Goal: Feedback & Contribution: Contribute content

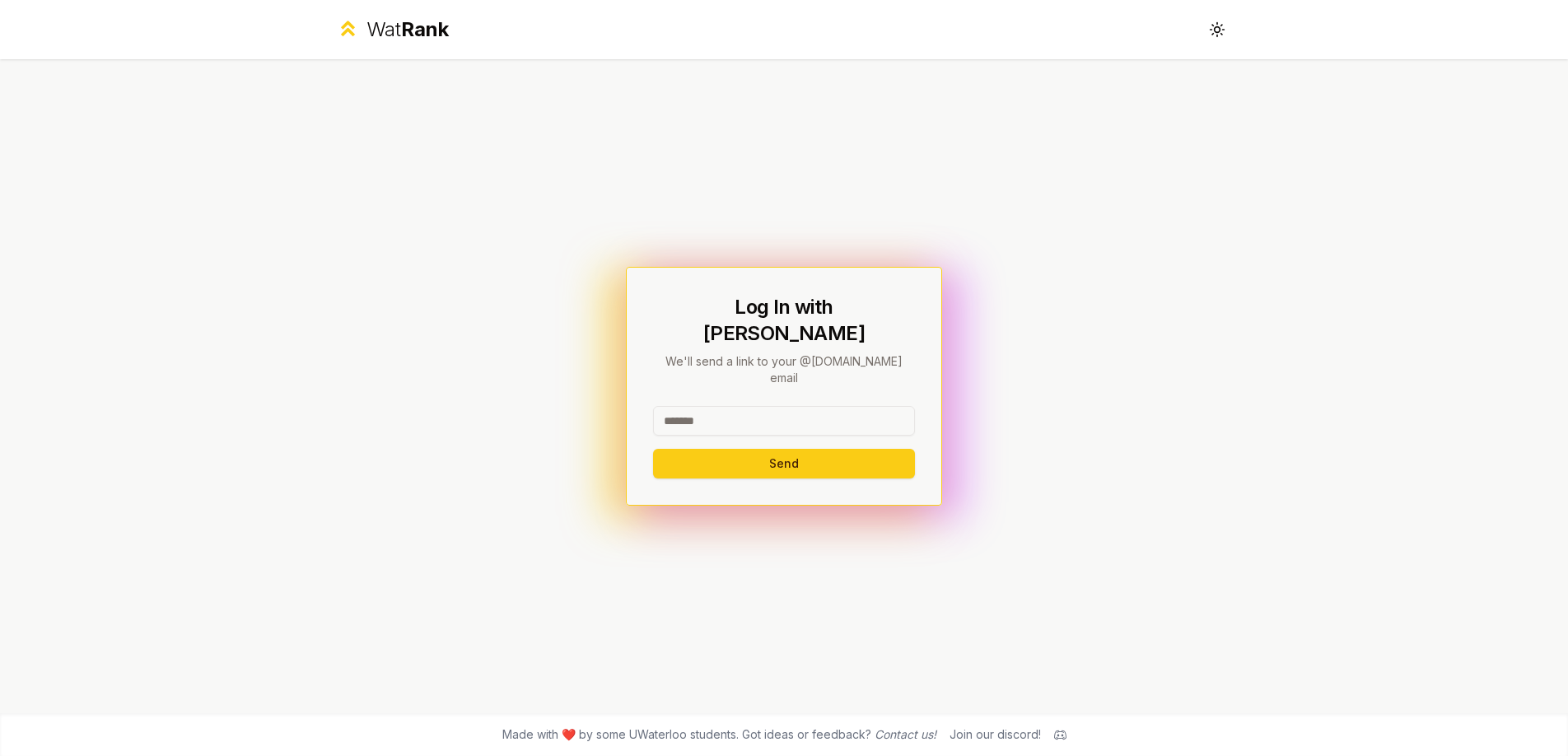
click at [670, 406] on input at bounding box center [784, 421] width 262 height 30
type input "********"
click at [683, 451] on button "Send" at bounding box center [784, 464] width 262 height 30
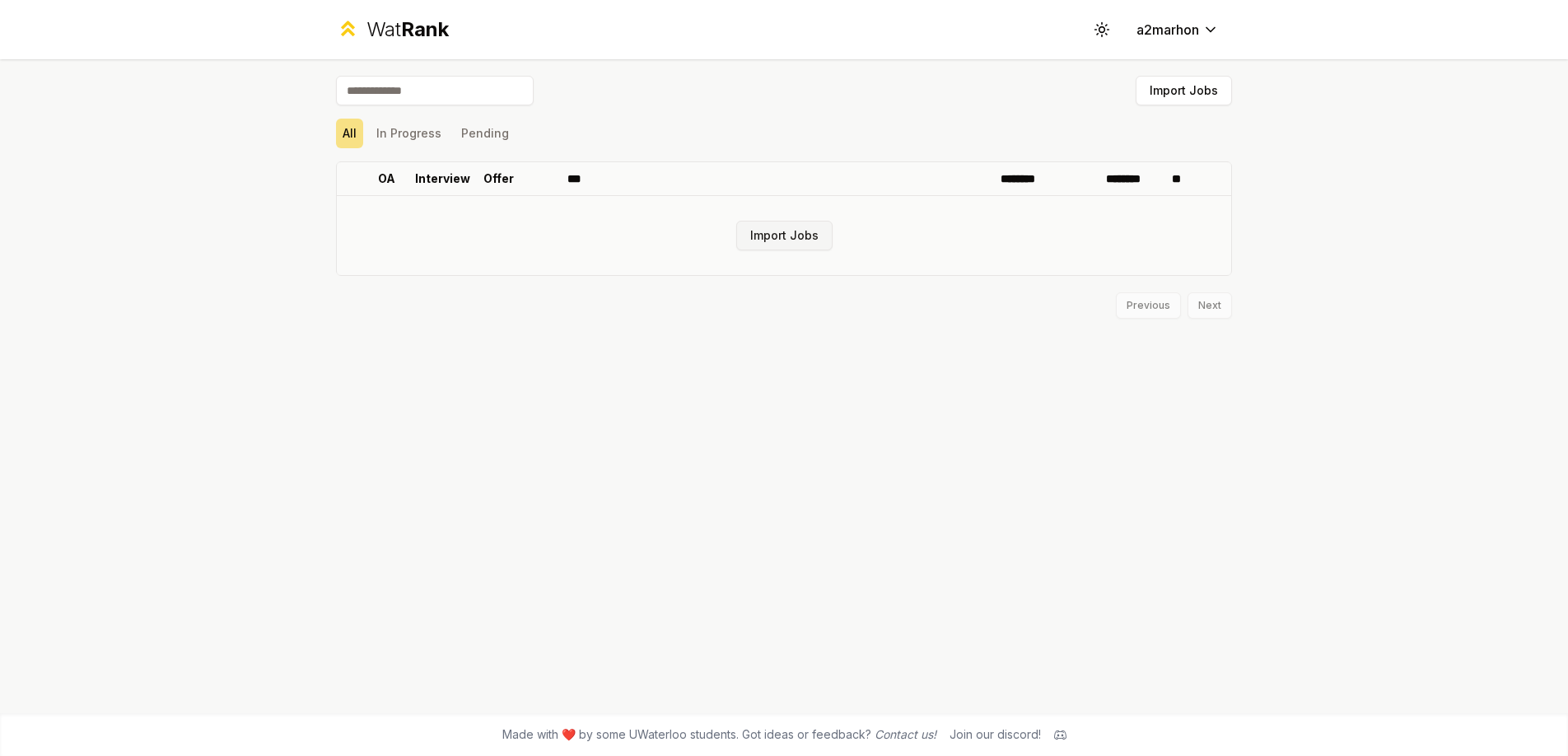
click at [793, 233] on button "Import Jobs" at bounding box center [784, 235] width 96 height 30
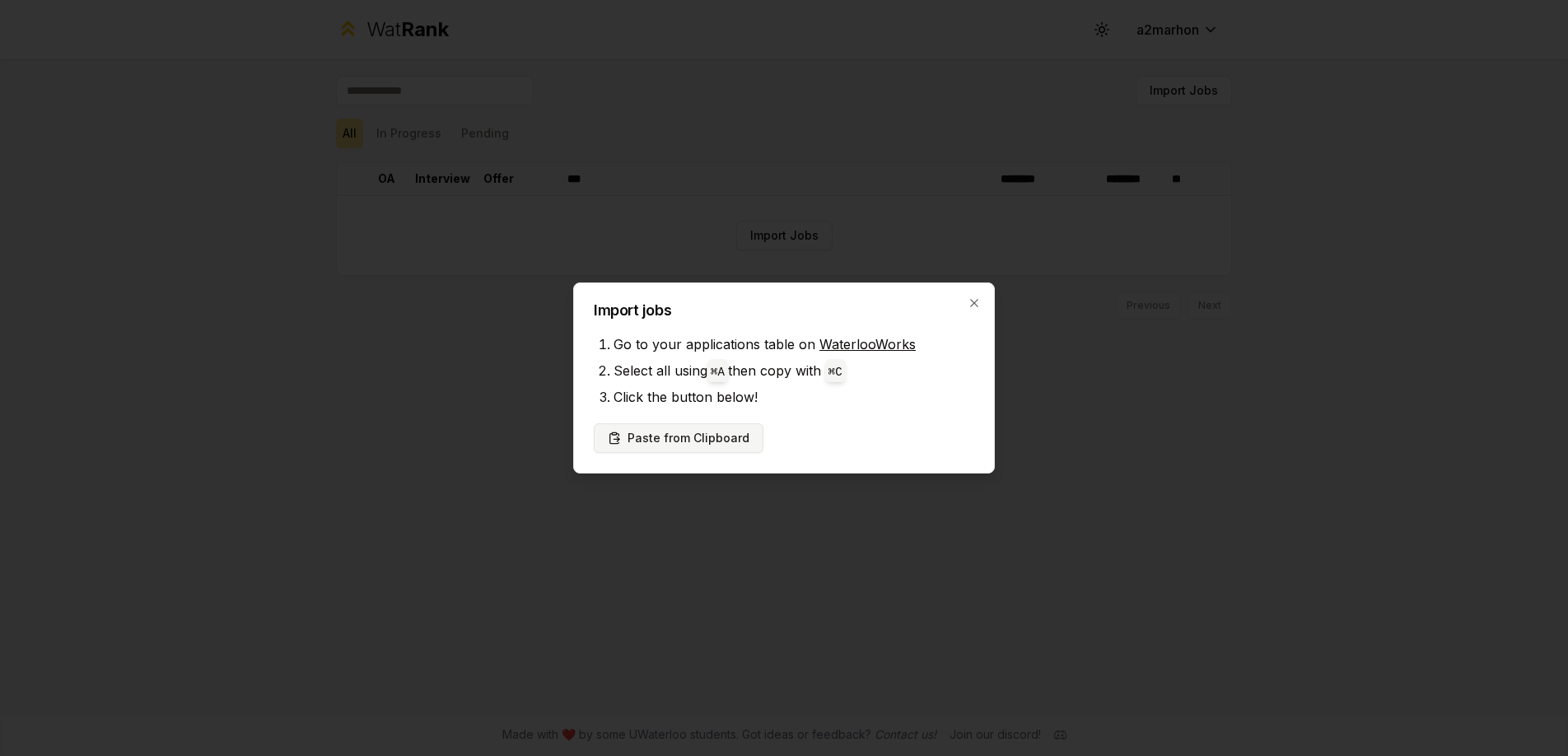
click at [703, 440] on button "Paste from Clipboard" at bounding box center [678, 438] width 169 height 30
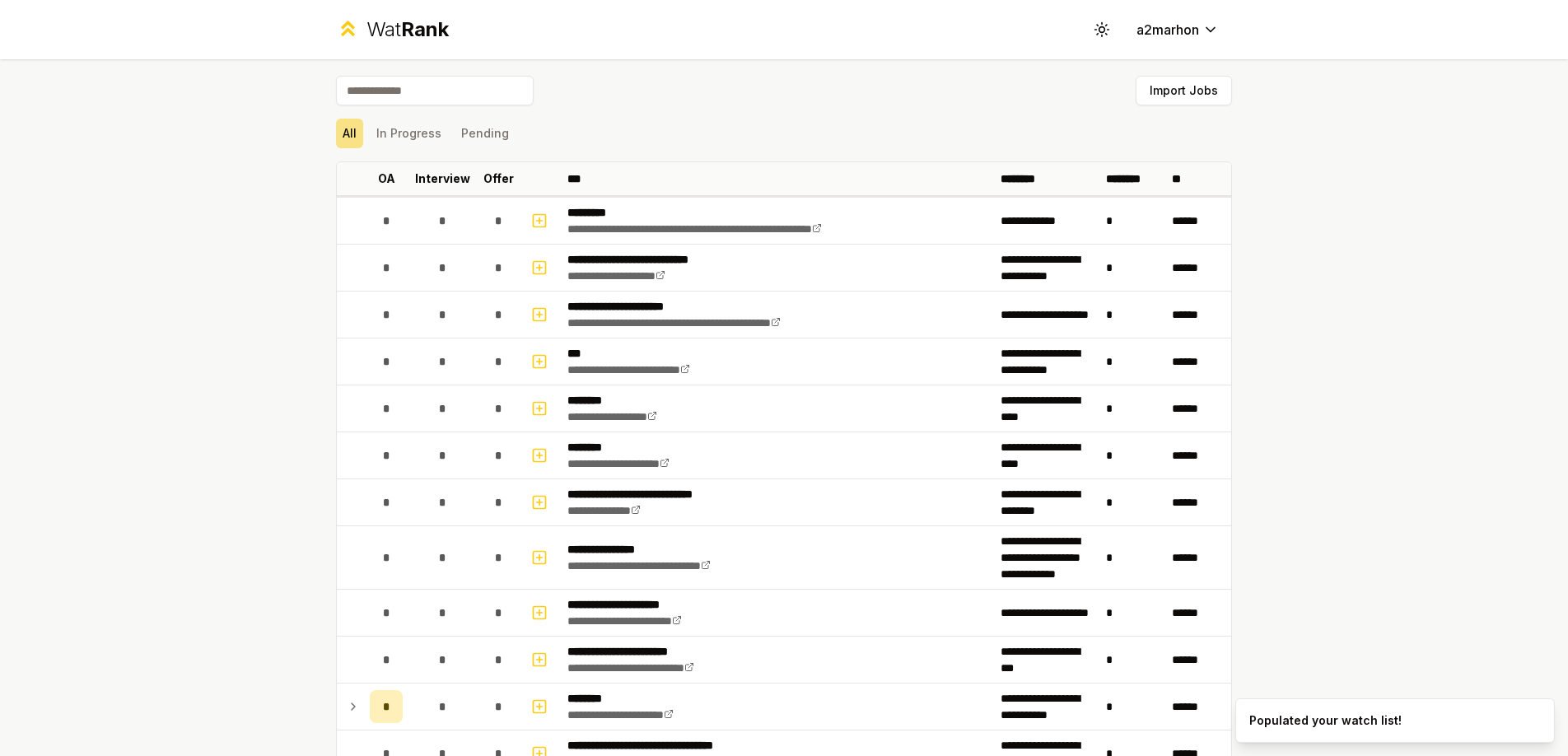
click at [654, 409] on p "********" at bounding box center [612, 400] width 90 height 17
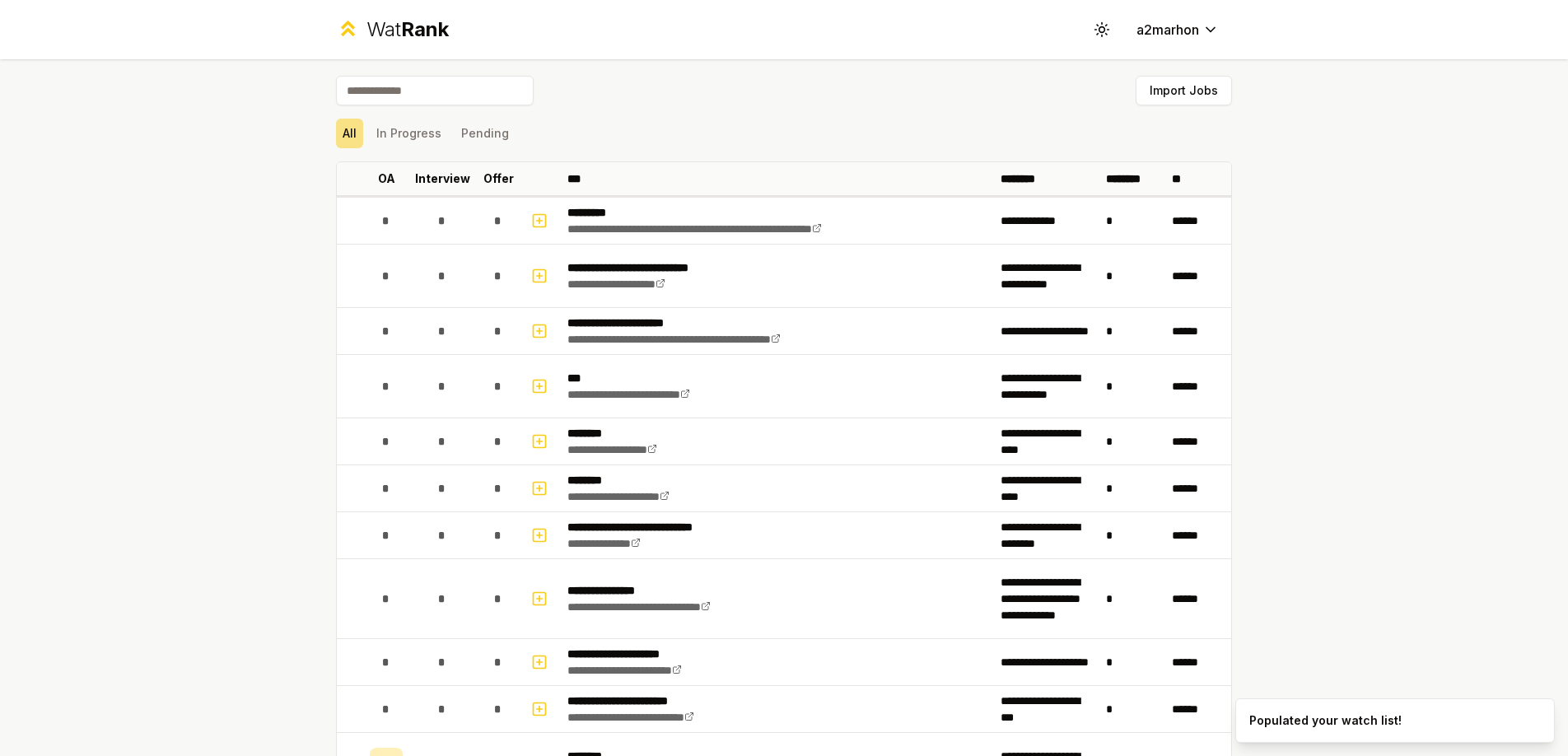
click at [1402, 419] on div "**********" at bounding box center [784, 378] width 1568 height 756
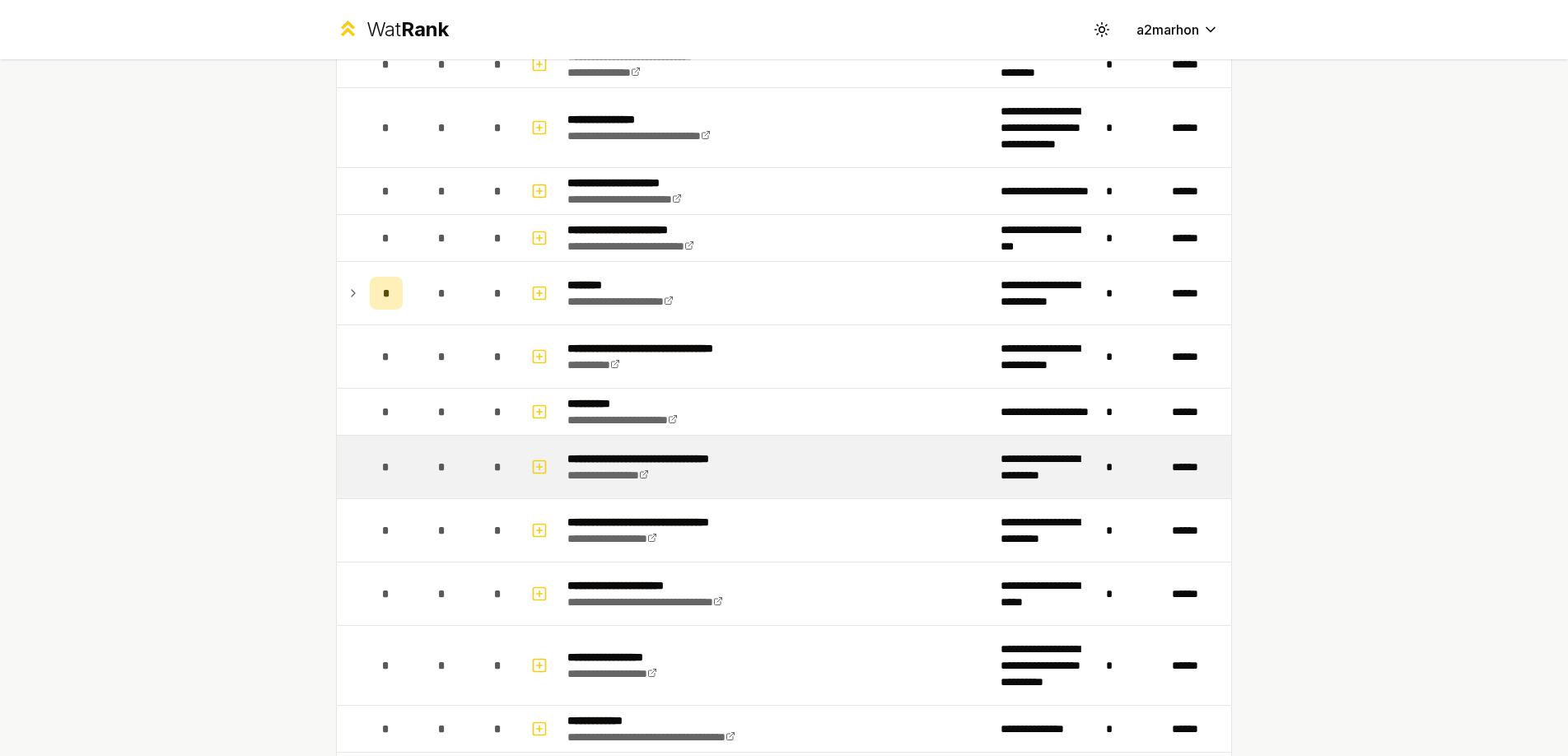
scroll to position [480, 0]
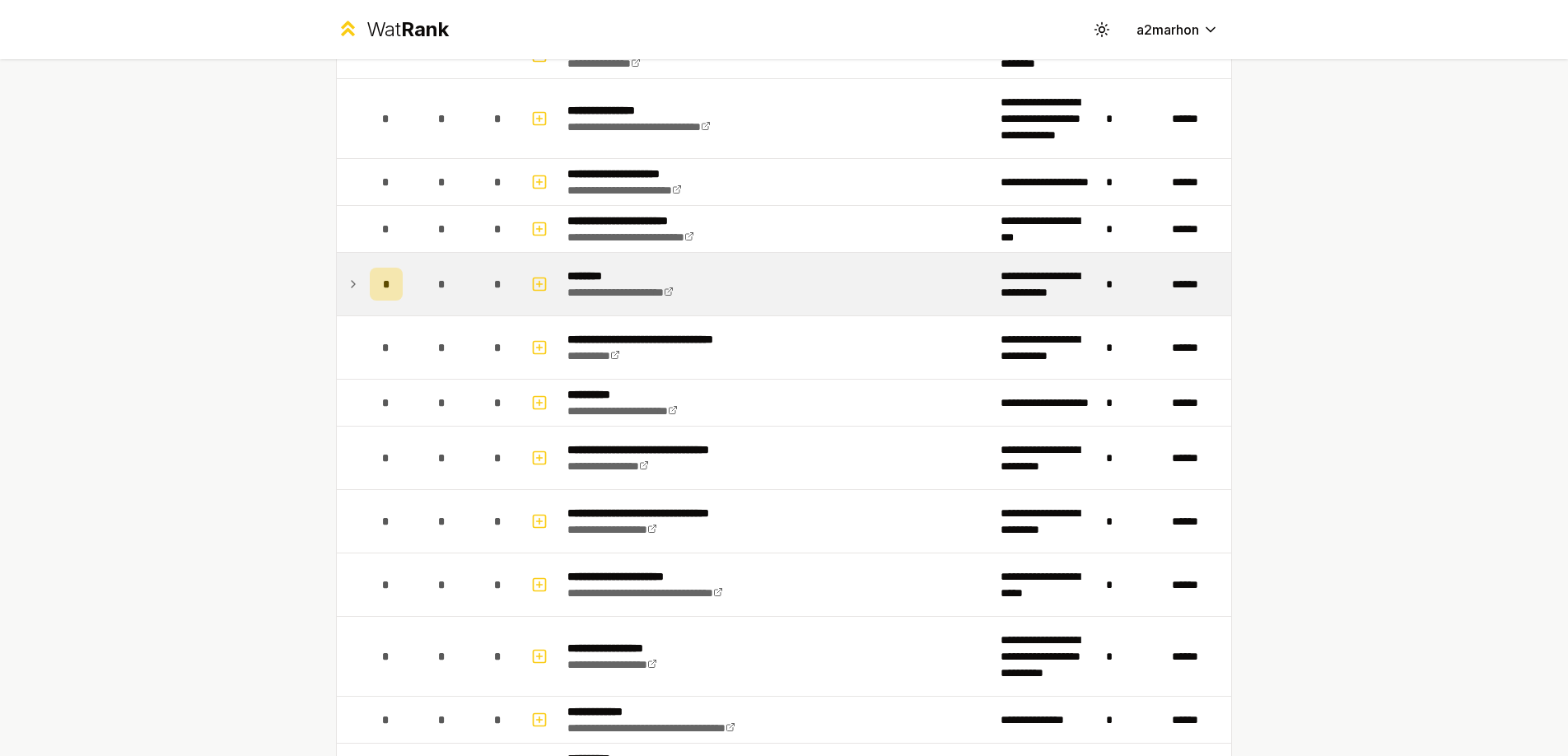
click at [358, 286] on icon at bounding box center [353, 284] width 13 height 19
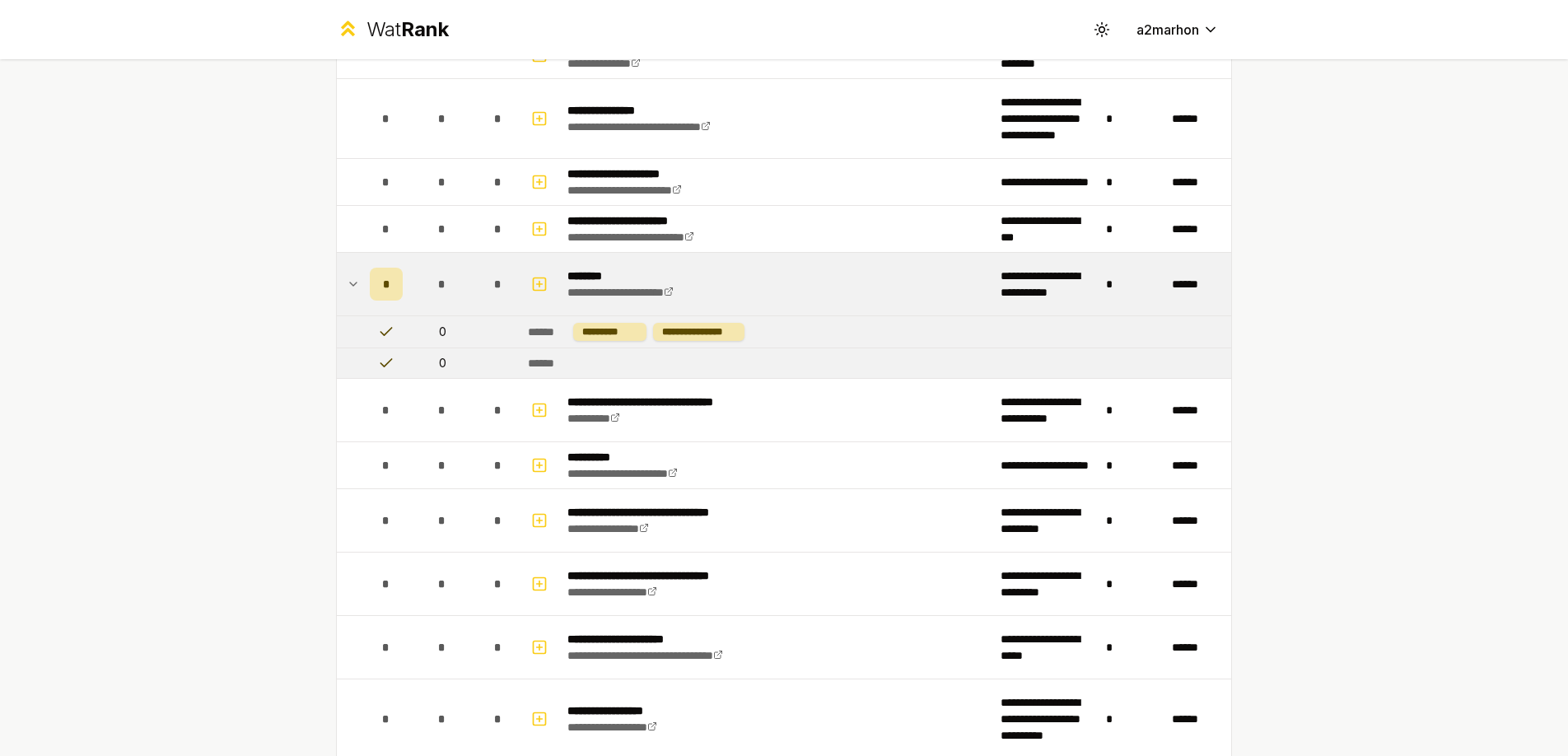
click at [380, 286] on div "*" at bounding box center [386, 284] width 33 height 33
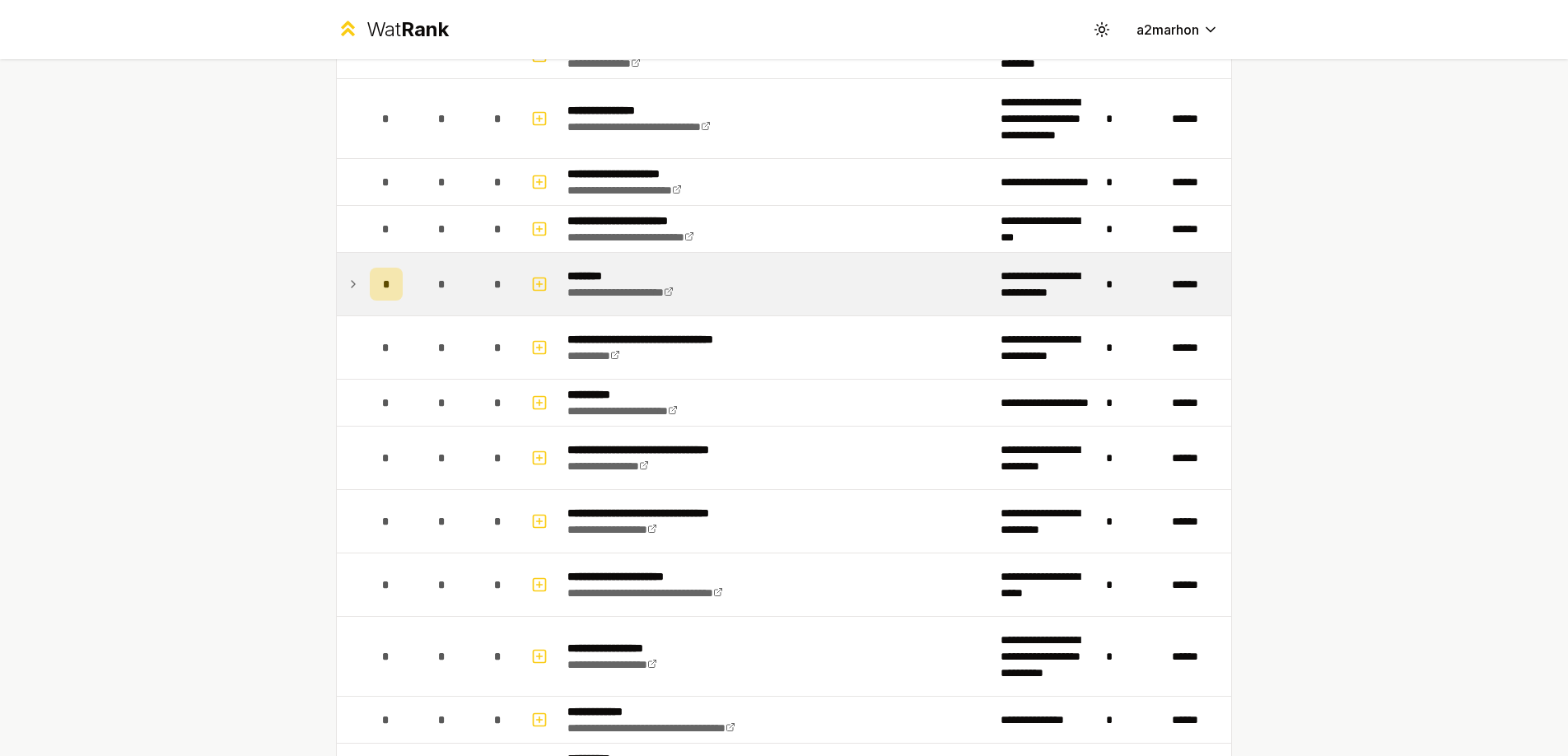
click at [380, 286] on div "*" at bounding box center [386, 284] width 33 height 33
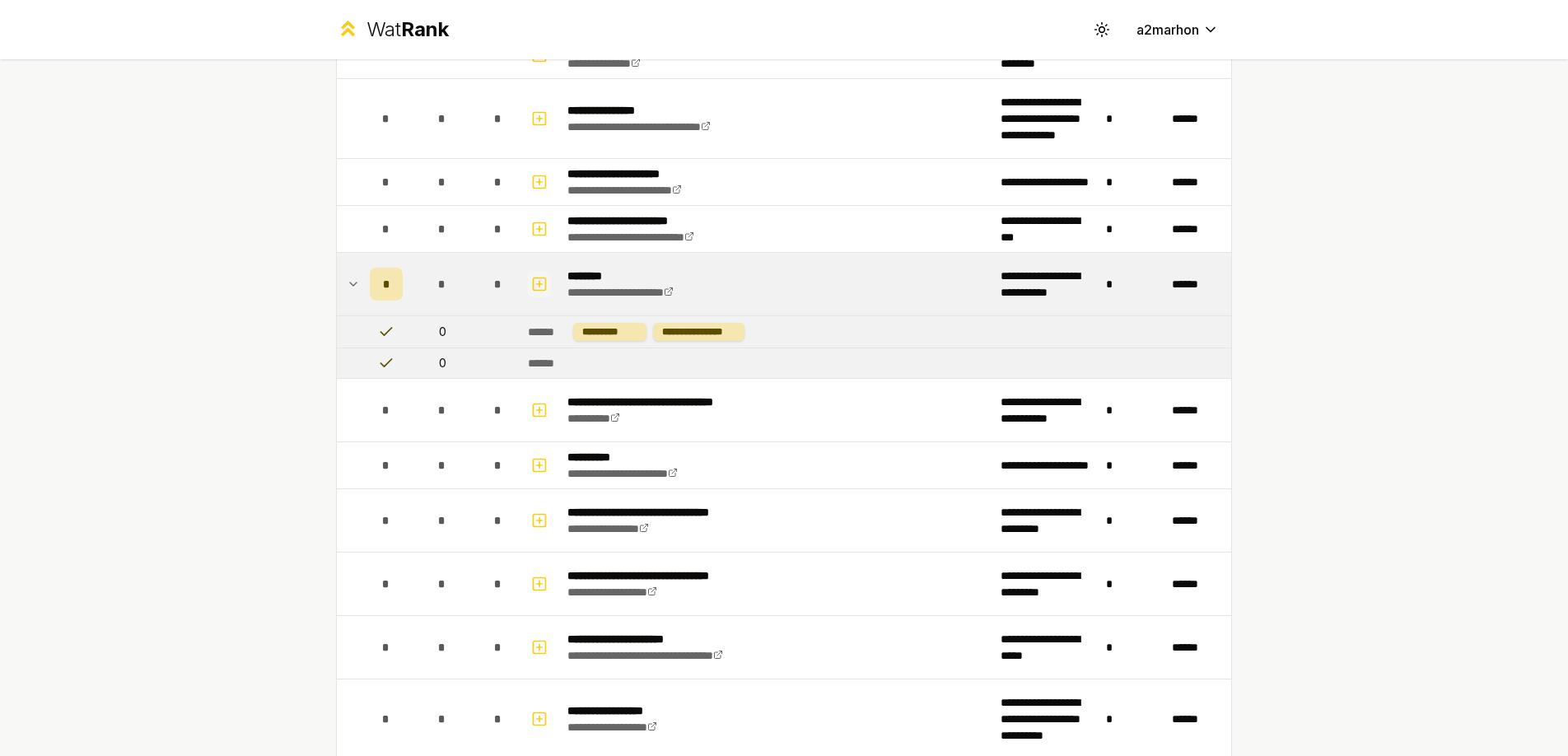
click at [538, 284] on icon "button" at bounding box center [540, 284] width 17 height 19
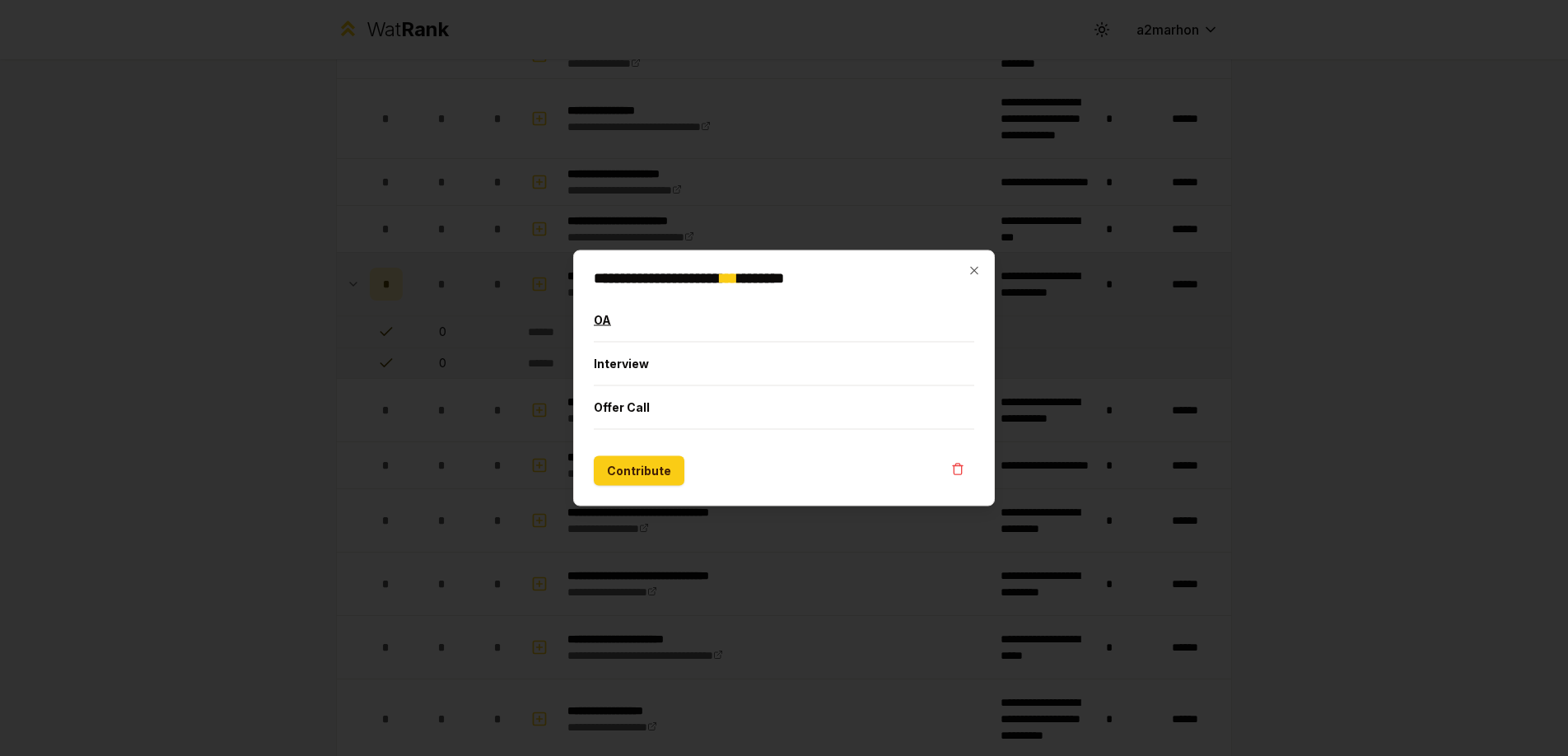
click at [606, 307] on button "OA" at bounding box center [784, 321] width 381 height 43
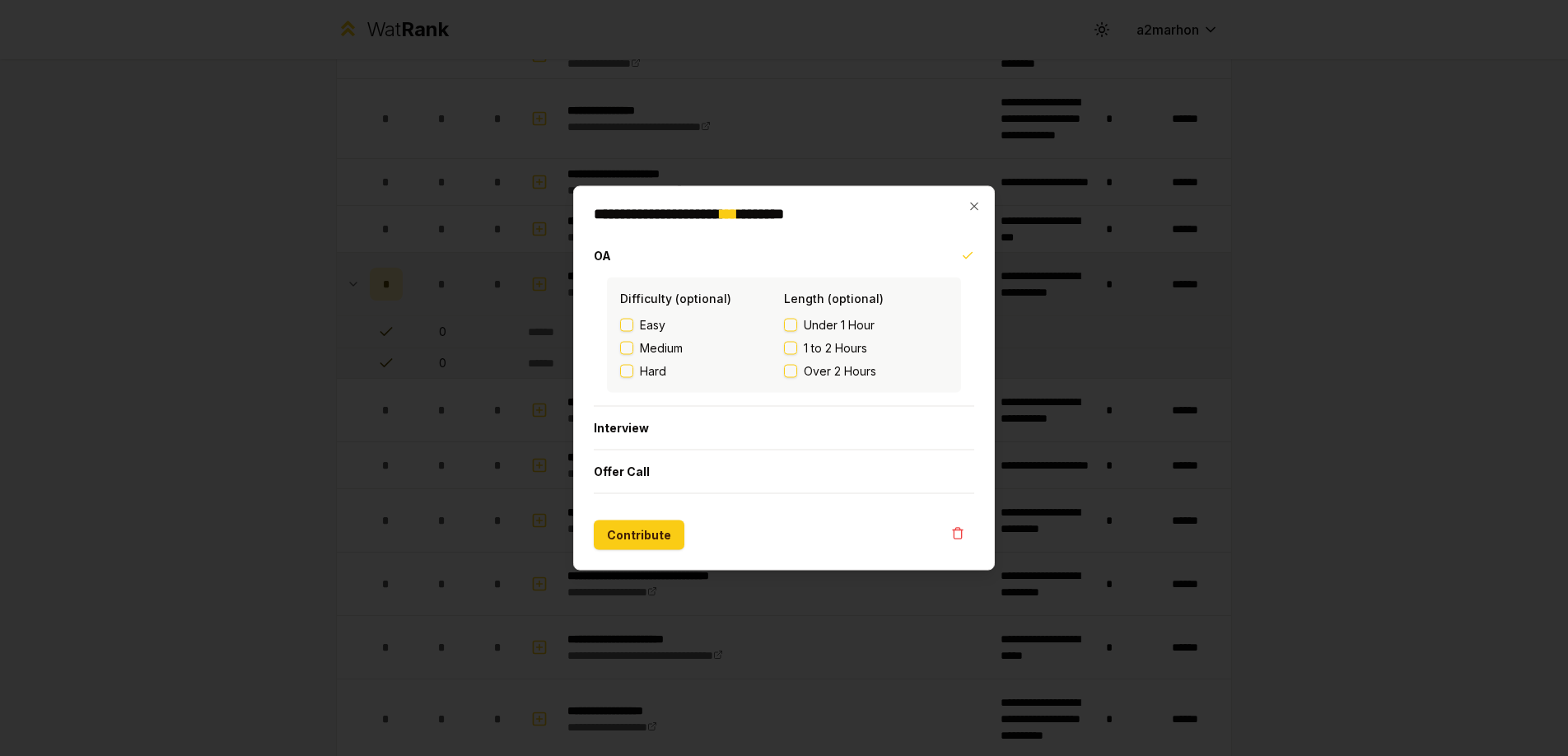
click at [631, 328] on button "Easy" at bounding box center [627, 325] width 13 height 13
click at [792, 346] on button "1 to 2 Hours" at bounding box center [791, 348] width 13 height 13
click at [644, 433] on button "Interview" at bounding box center [784, 428] width 381 height 43
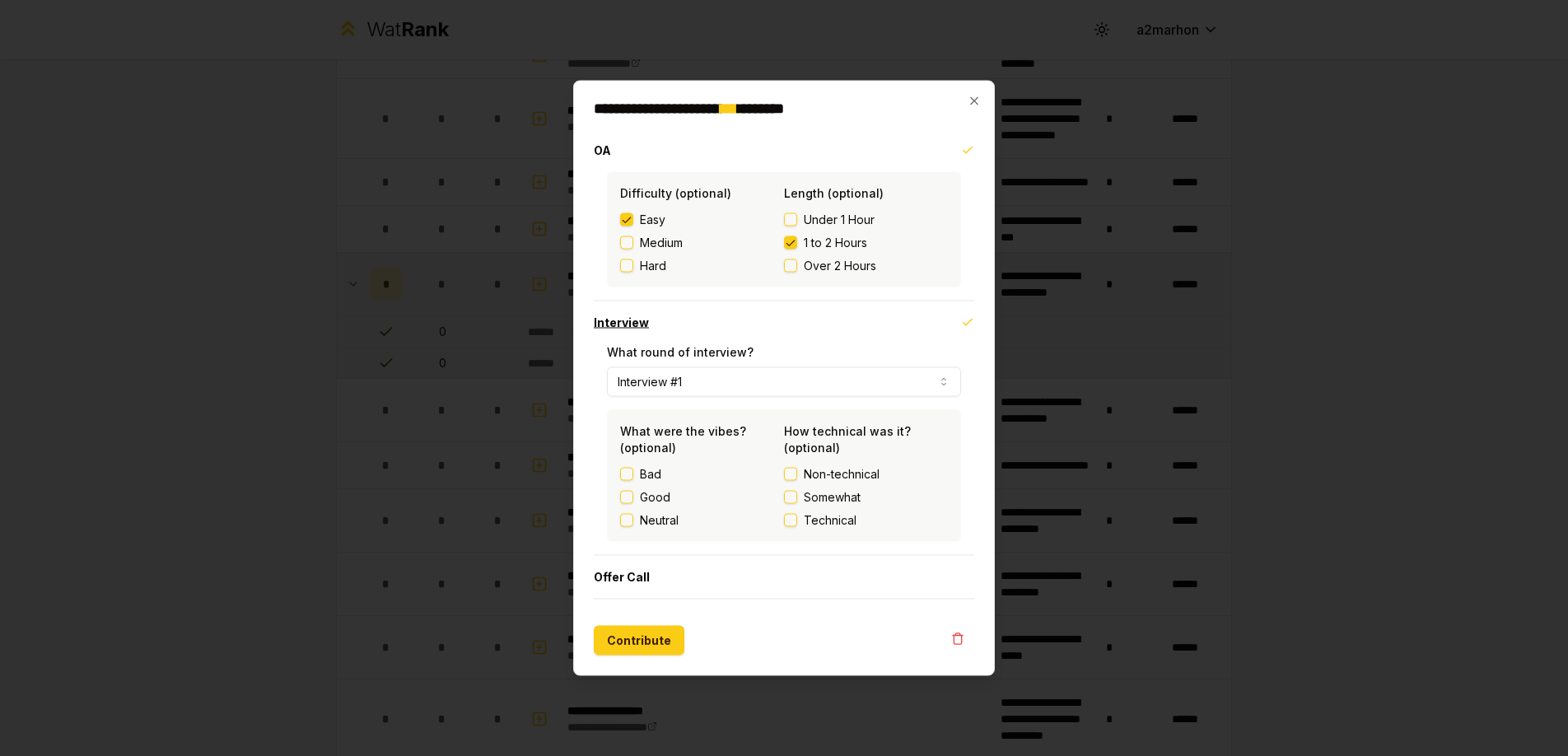
click at [969, 326] on icon "button" at bounding box center [968, 322] width 13 height 13
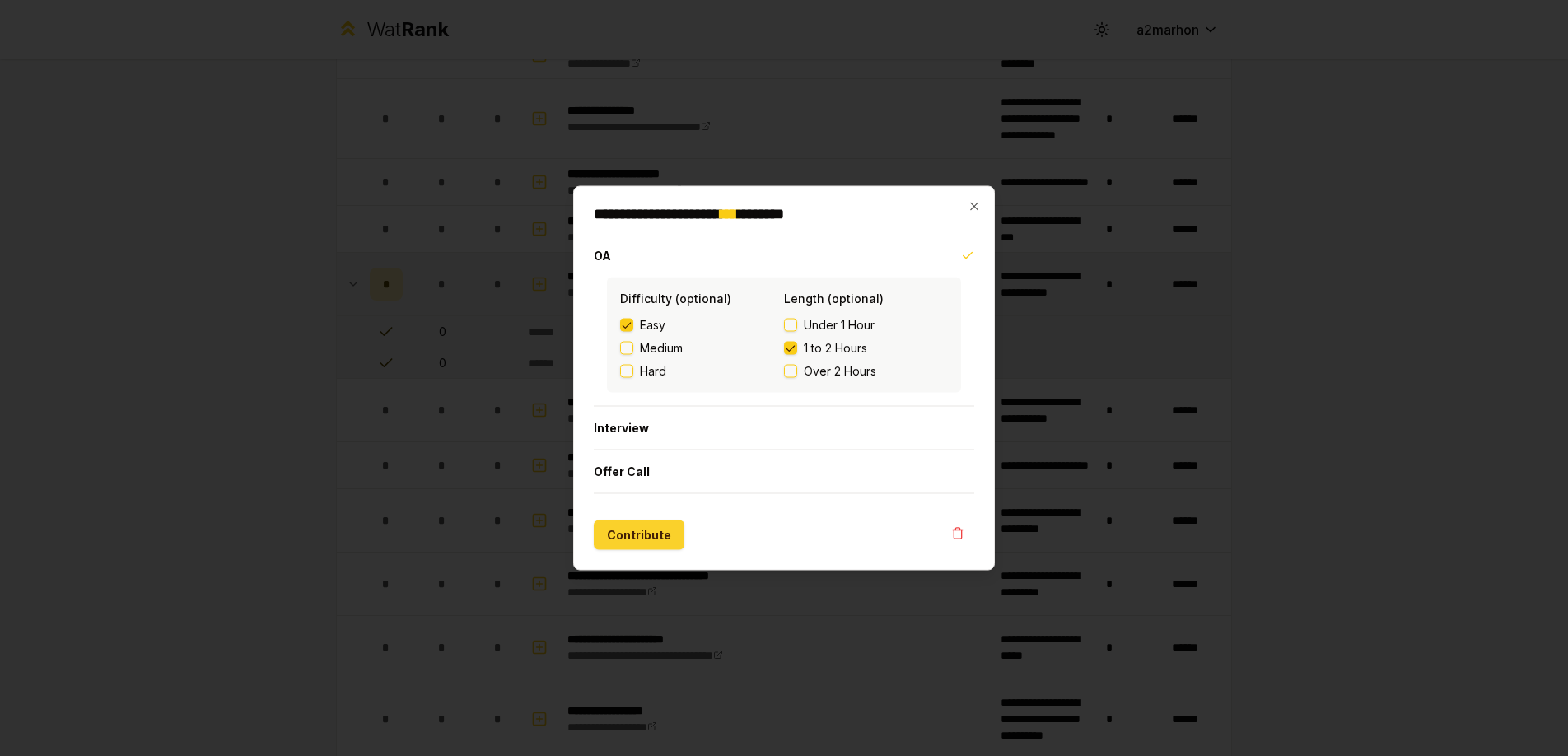
click at [649, 533] on button "Contribute" at bounding box center [639, 536] width 91 height 30
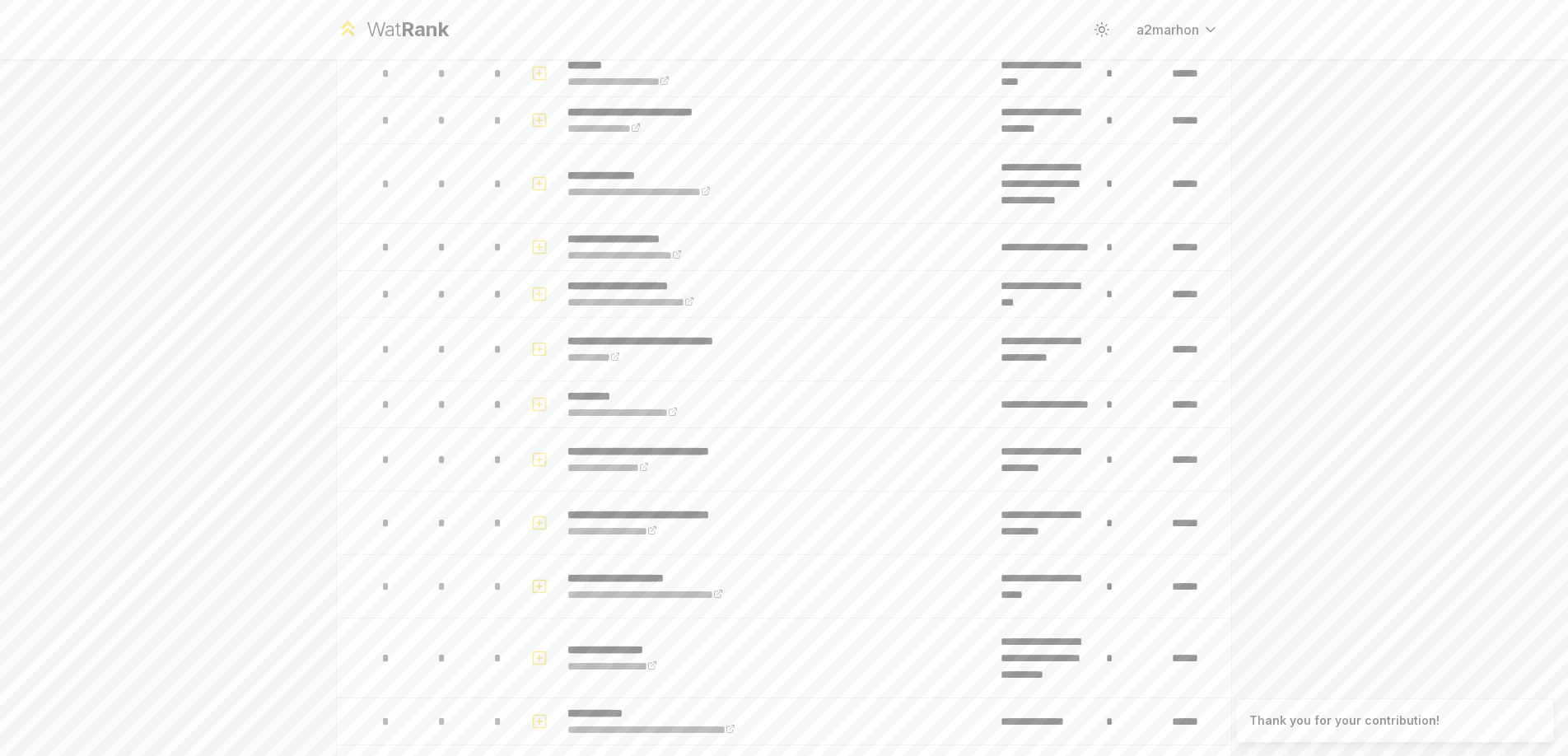
scroll to position [0, 0]
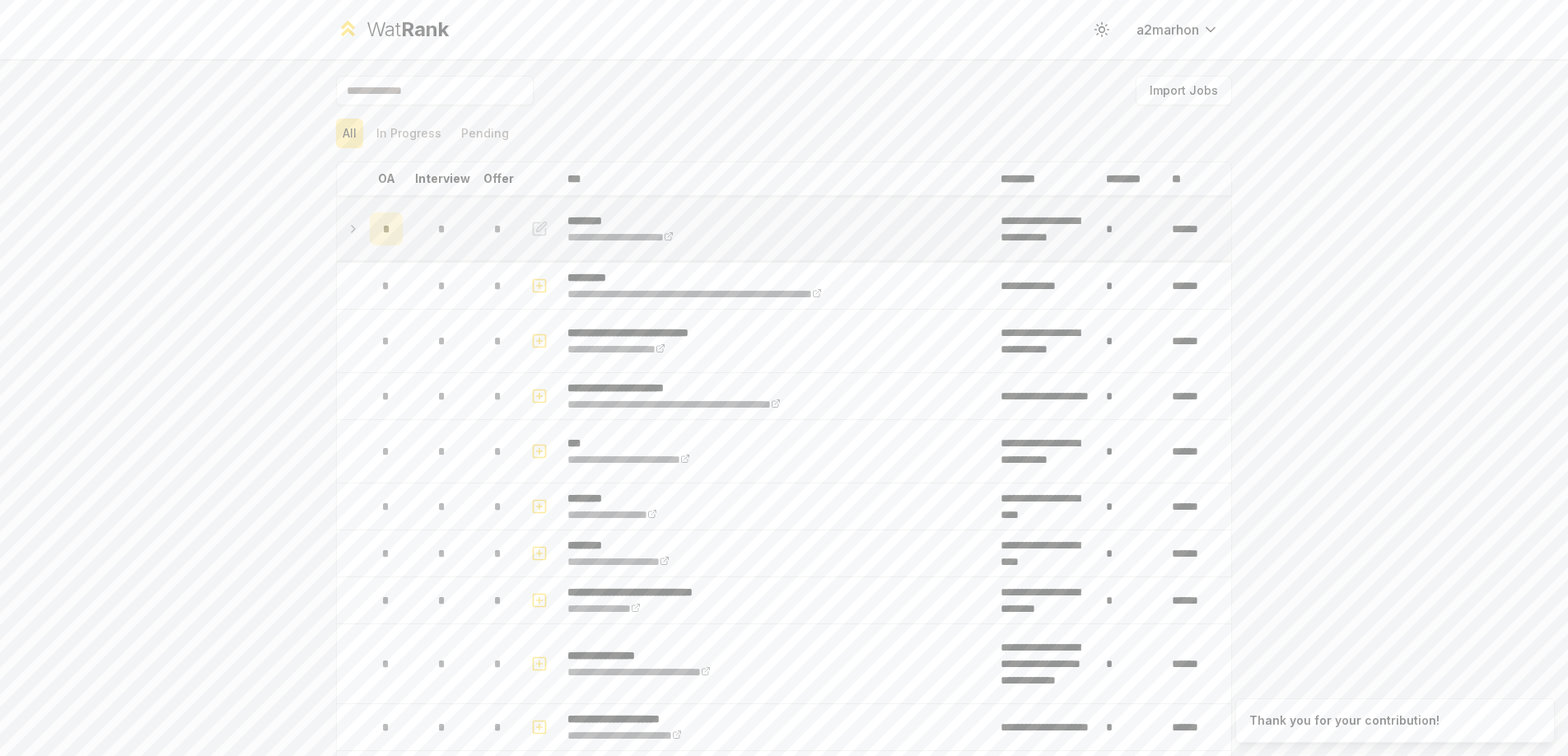
click at [350, 227] on icon at bounding box center [353, 229] width 13 height 19
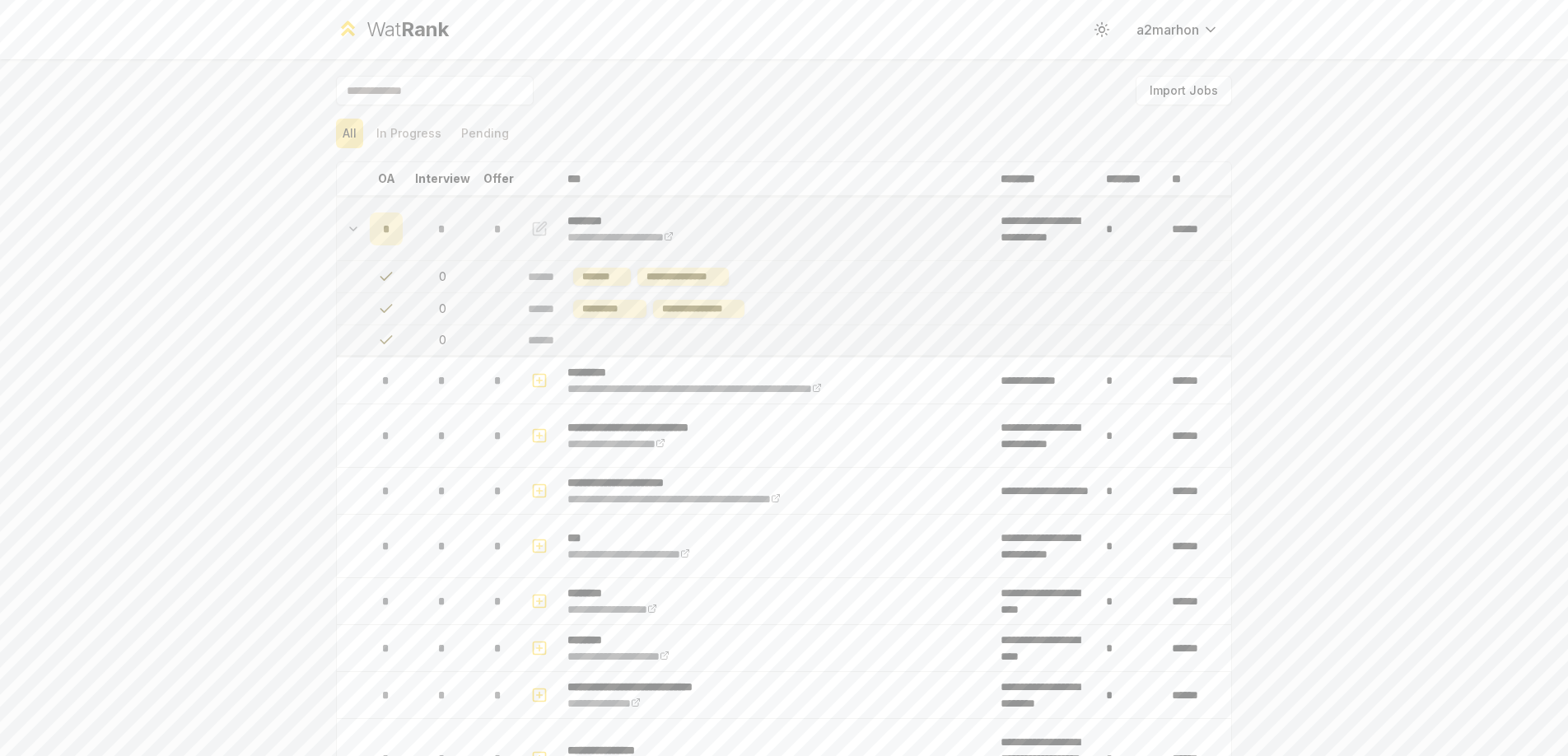
click at [585, 342] on td "******" at bounding box center [876, 340] width 710 height 30
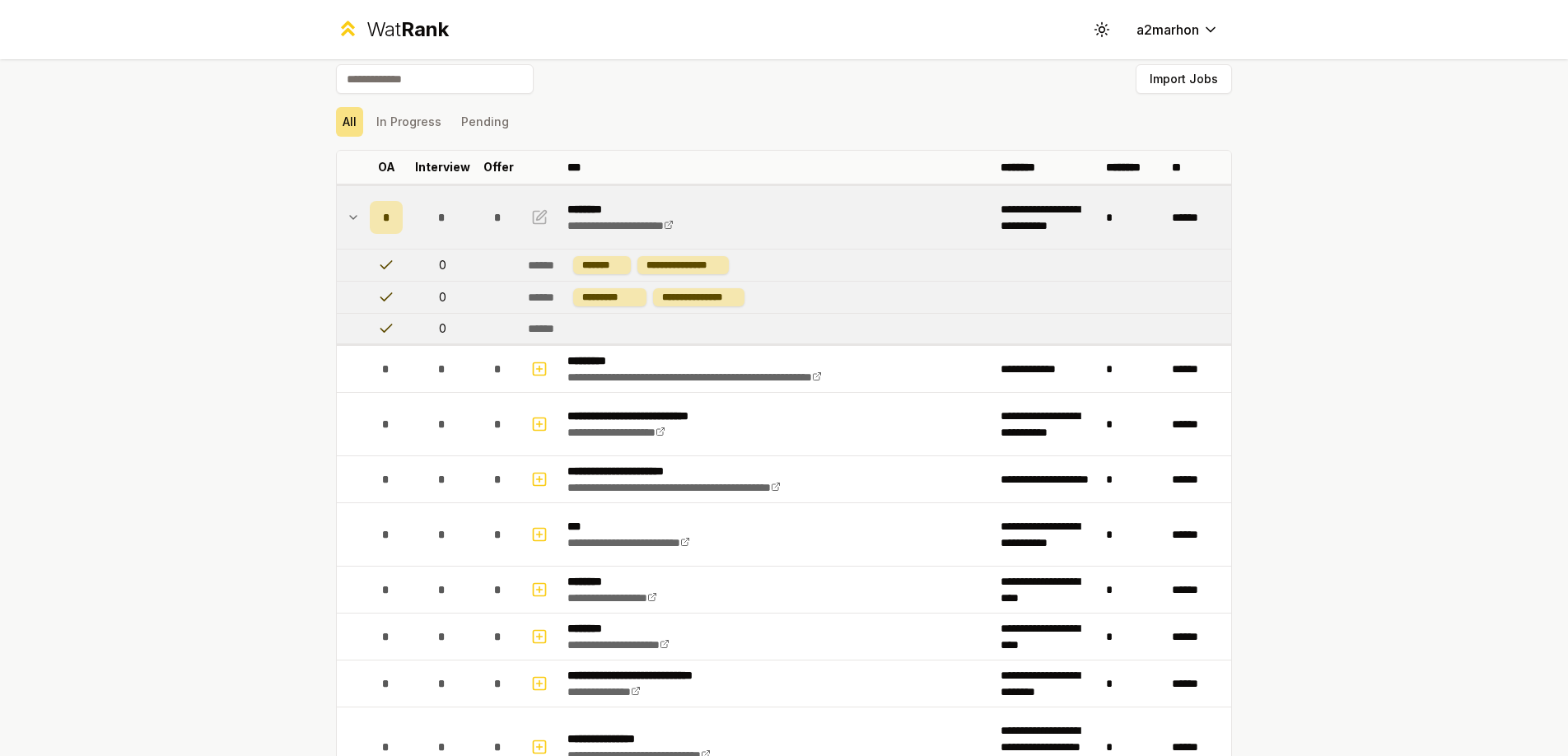
scroll to position [18, 0]
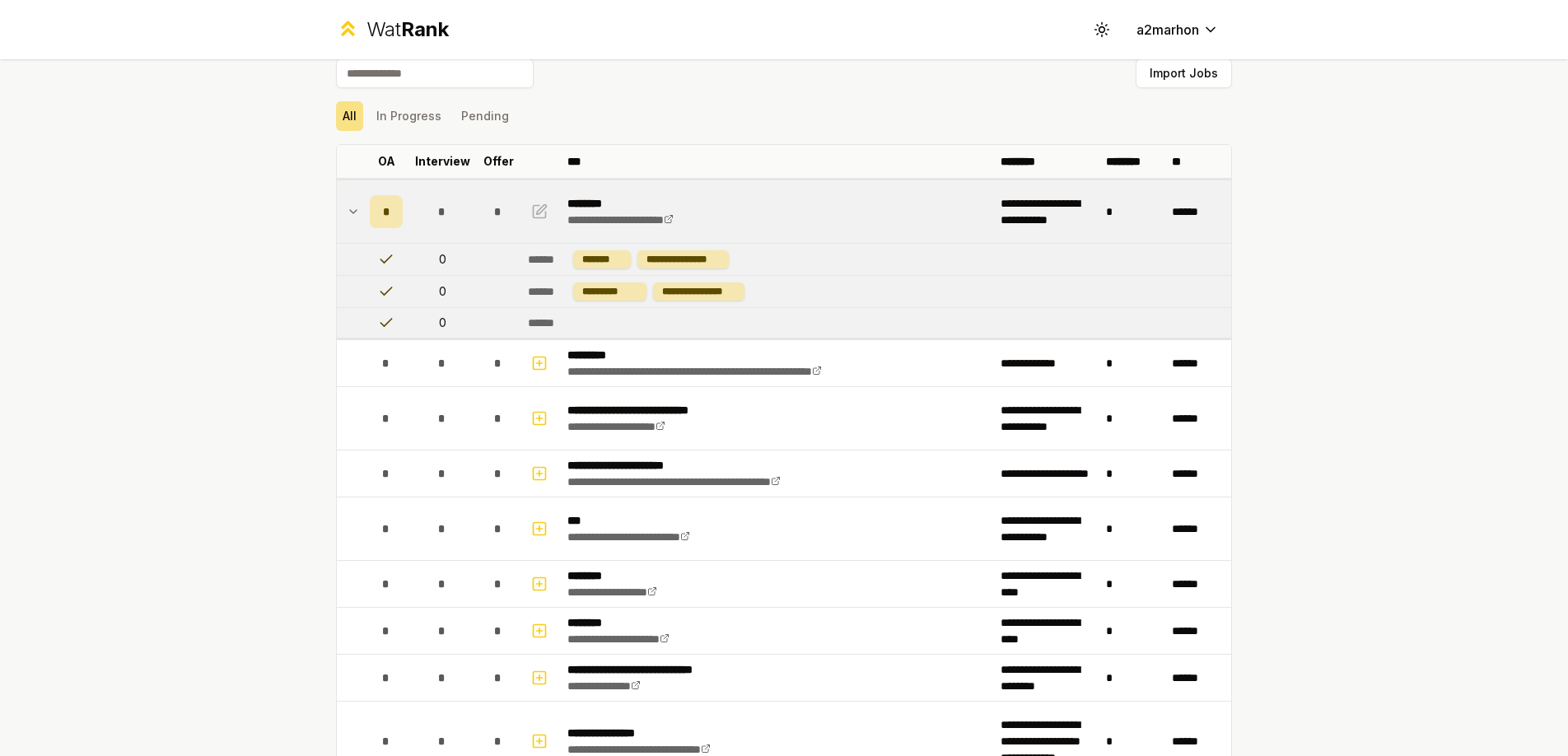
click at [352, 217] on icon at bounding box center [353, 211] width 13 height 19
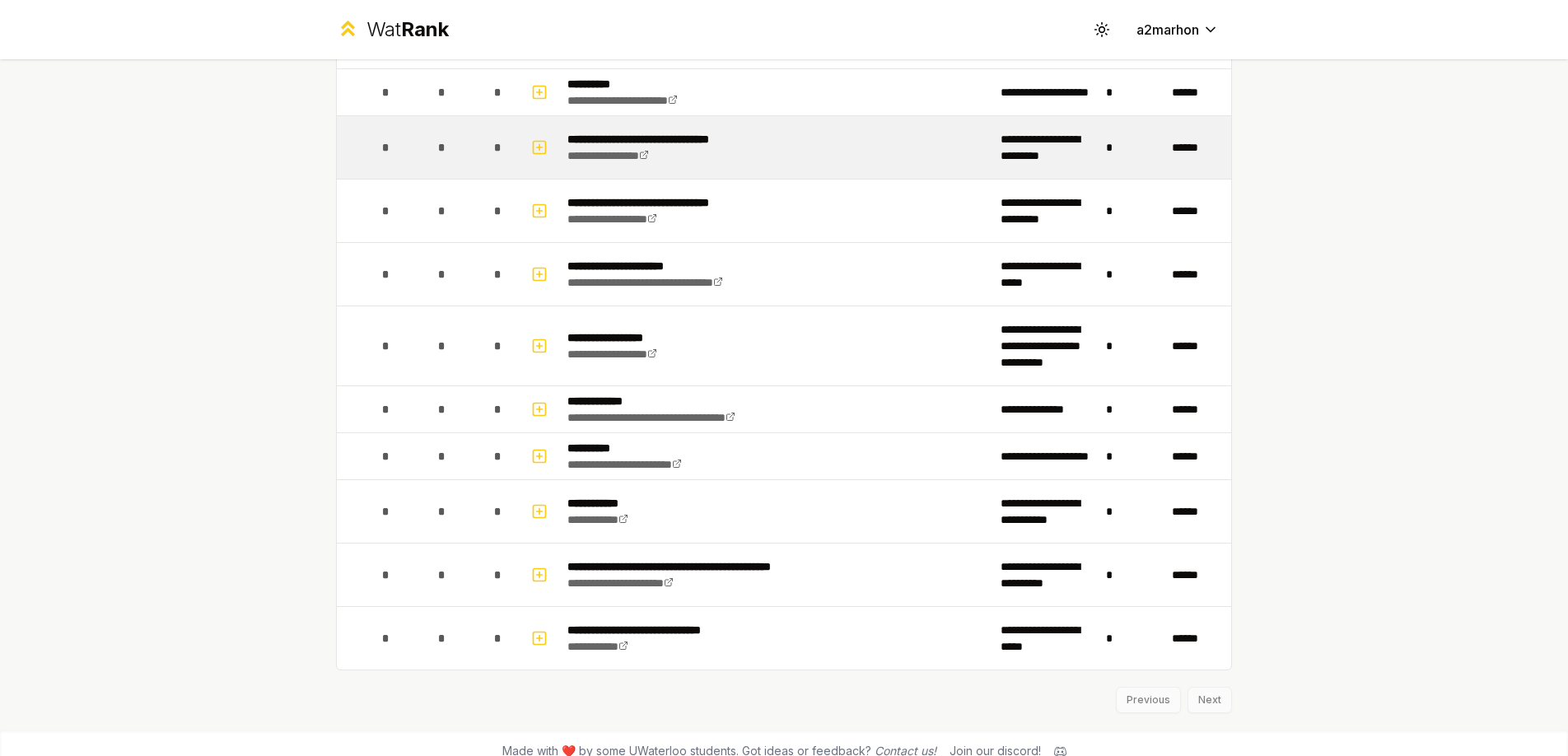
scroll to position [766, 0]
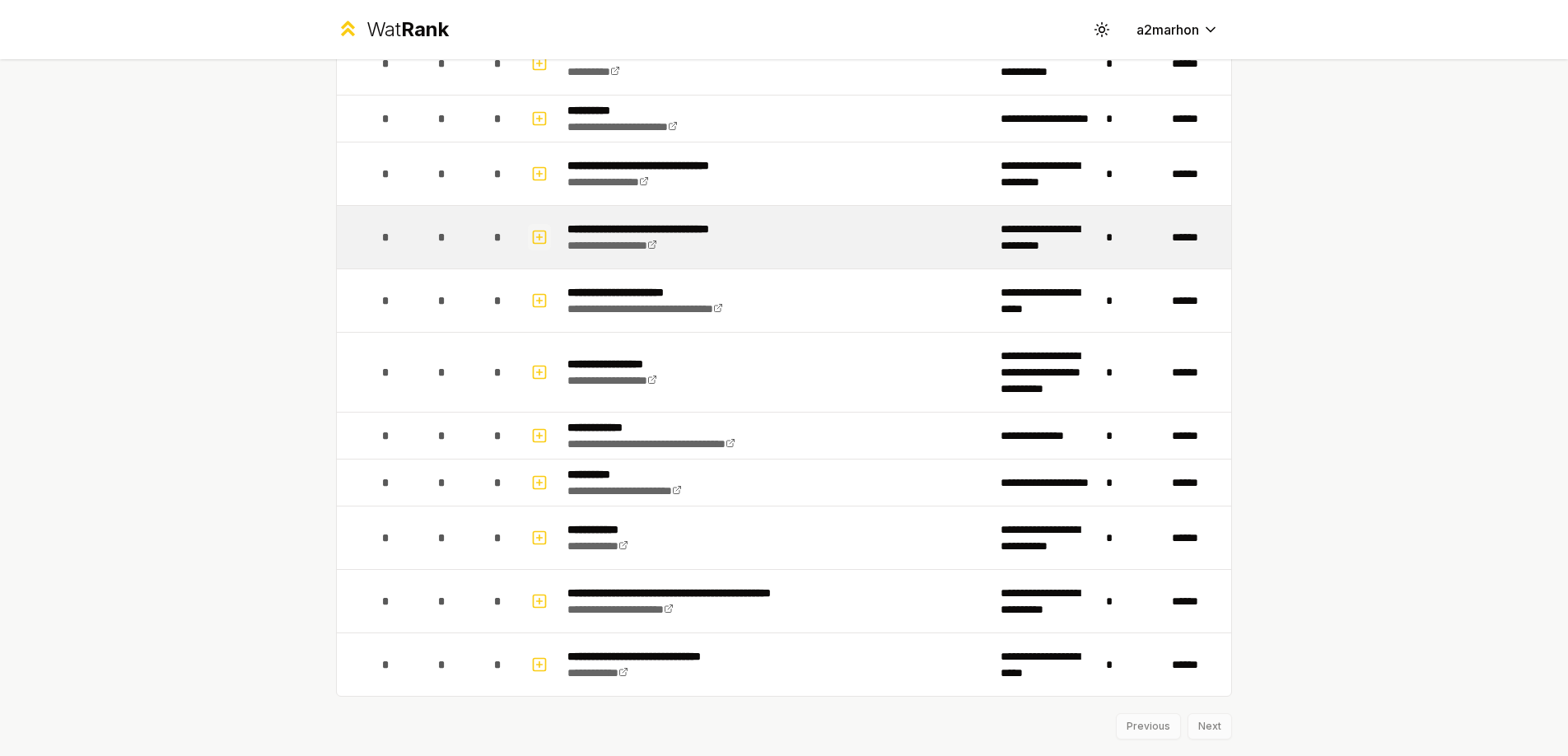
click at [540, 237] on icon "button" at bounding box center [540, 236] width 17 height 19
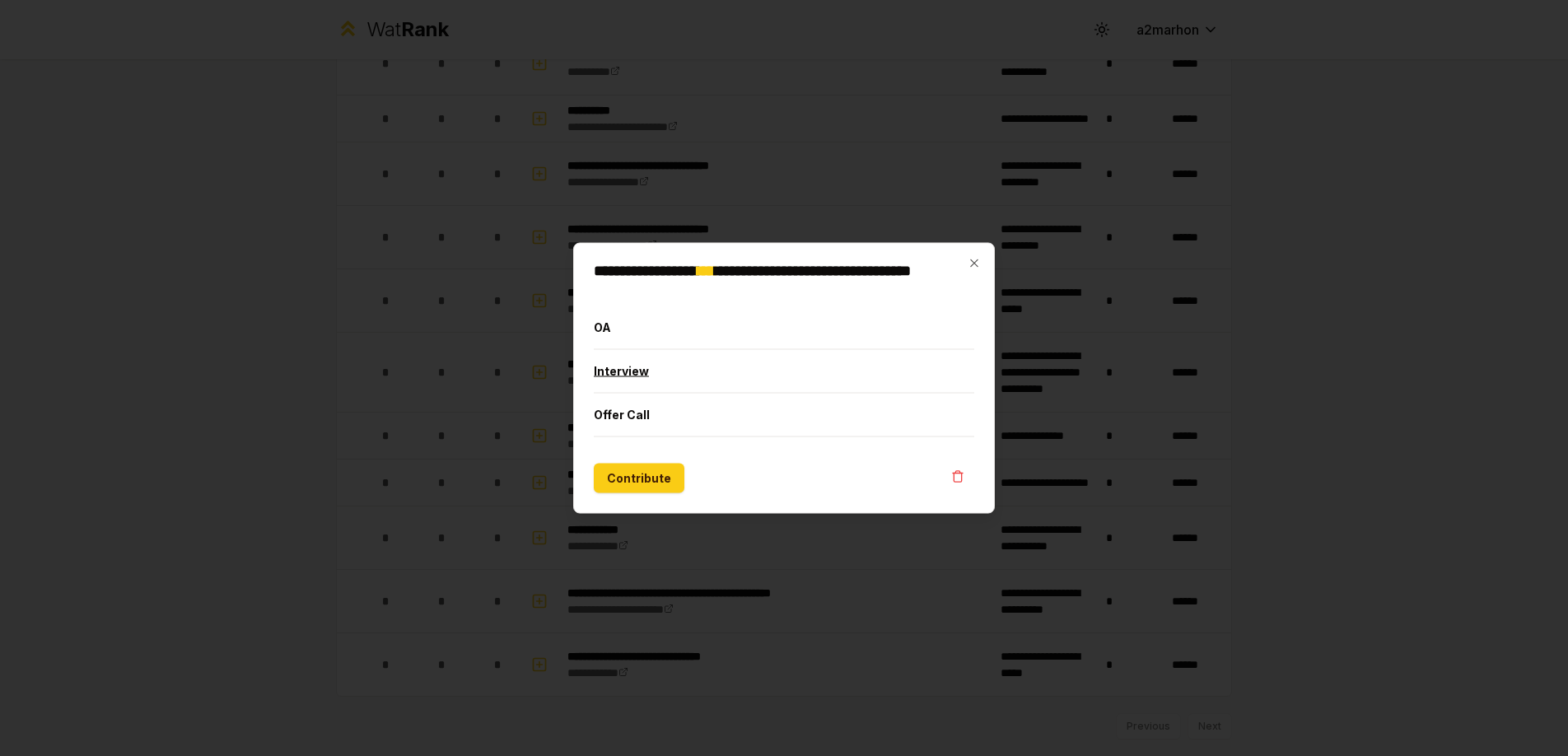
click at [657, 375] on button "Interview" at bounding box center [784, 372] width 381 height 43
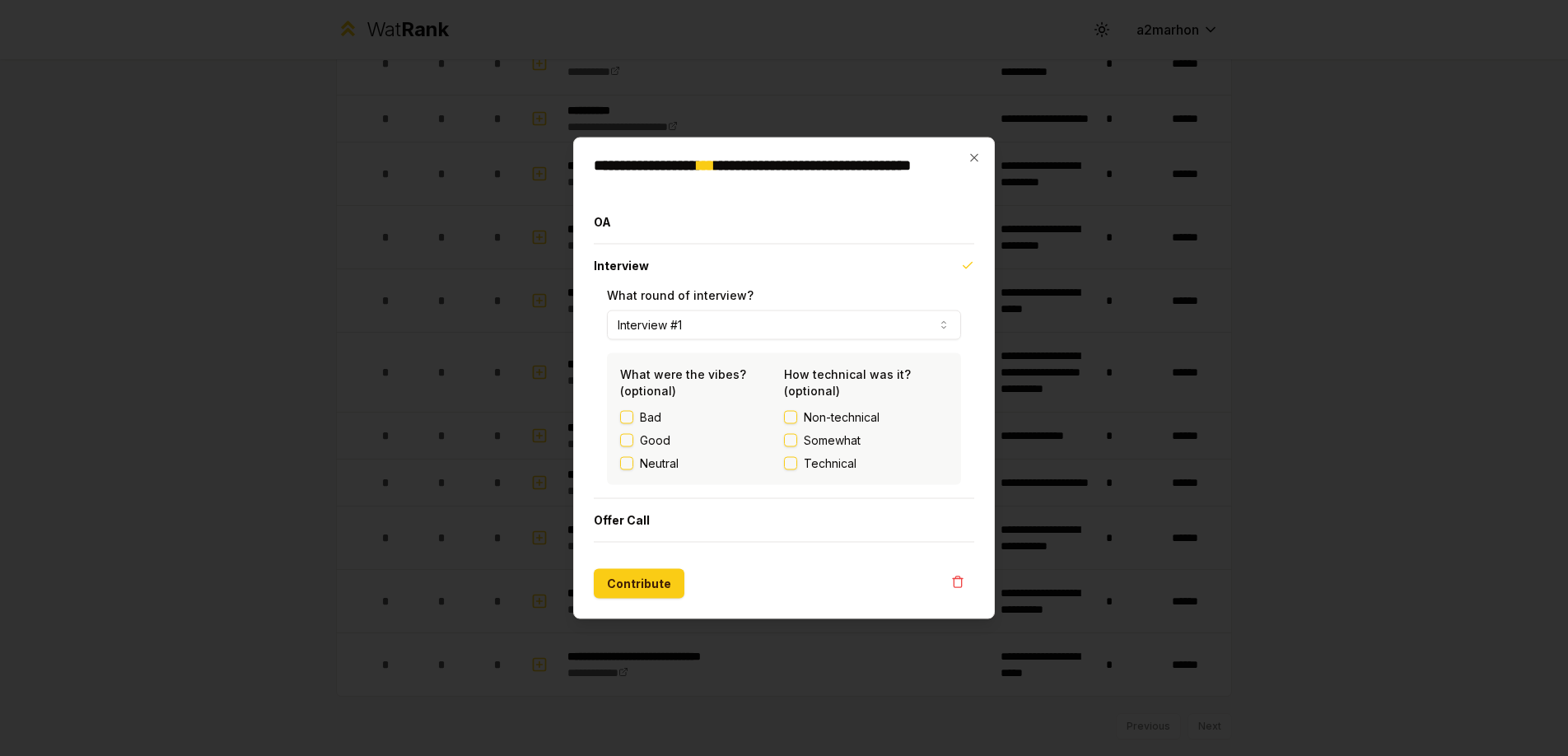
click at [697, 316] on button "Interview #1" at bounding box center [784, 325] width 354 height 30
click at [699, 318] on button "Interview #1" at bounding box center [784, 325] width 354 height 30
click at [688, 357] on div "What were the vibes? (optional) Bad Good Neutral How technical was it? (optiona…" at bounding box center [784, 419] width 354 height 132
click at [693, 320] on button "Interview #1" at bounding box center [784, 325] width 354 height 30
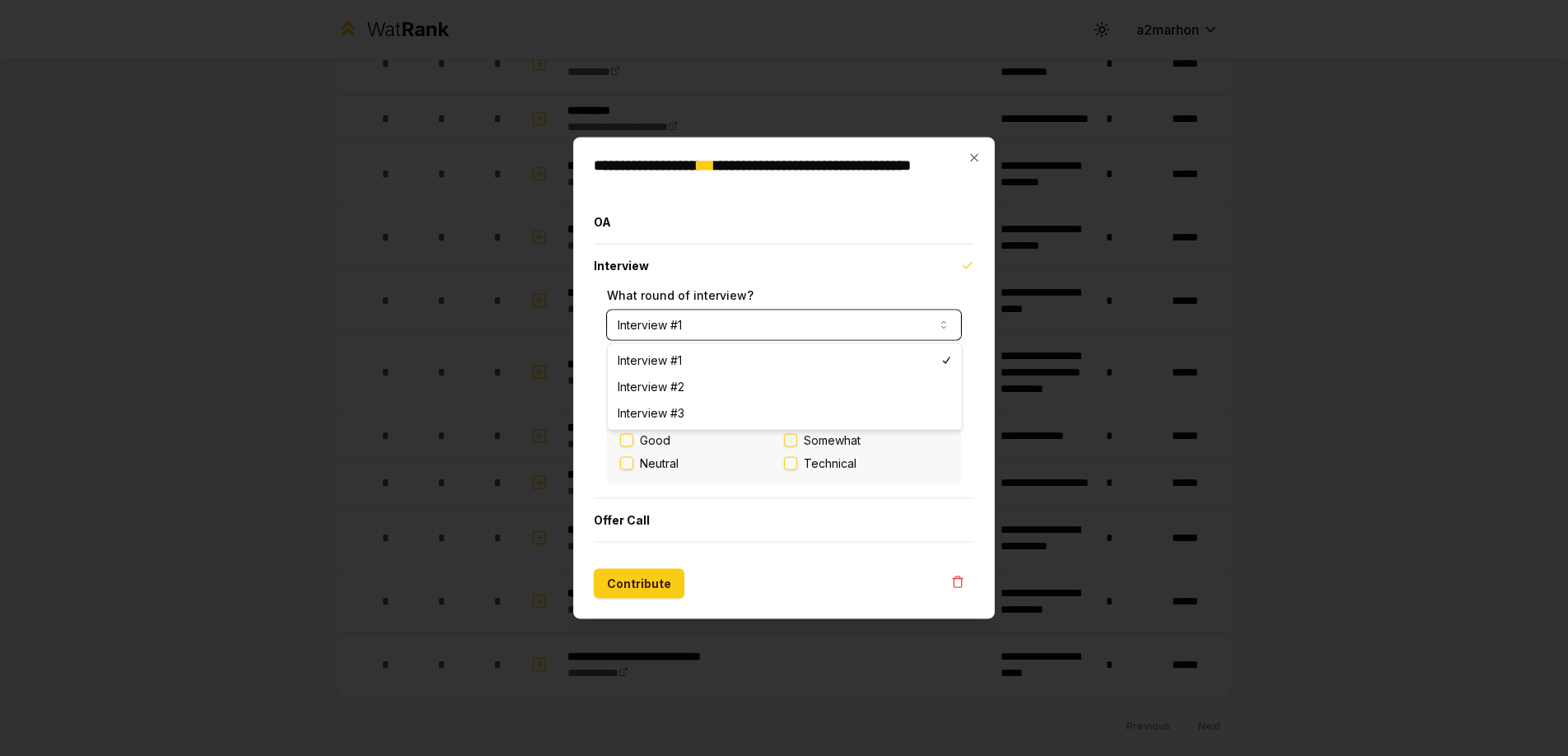
click at [986, 397] on div "**********" at bounding box center [784, 379] width 421 height 482
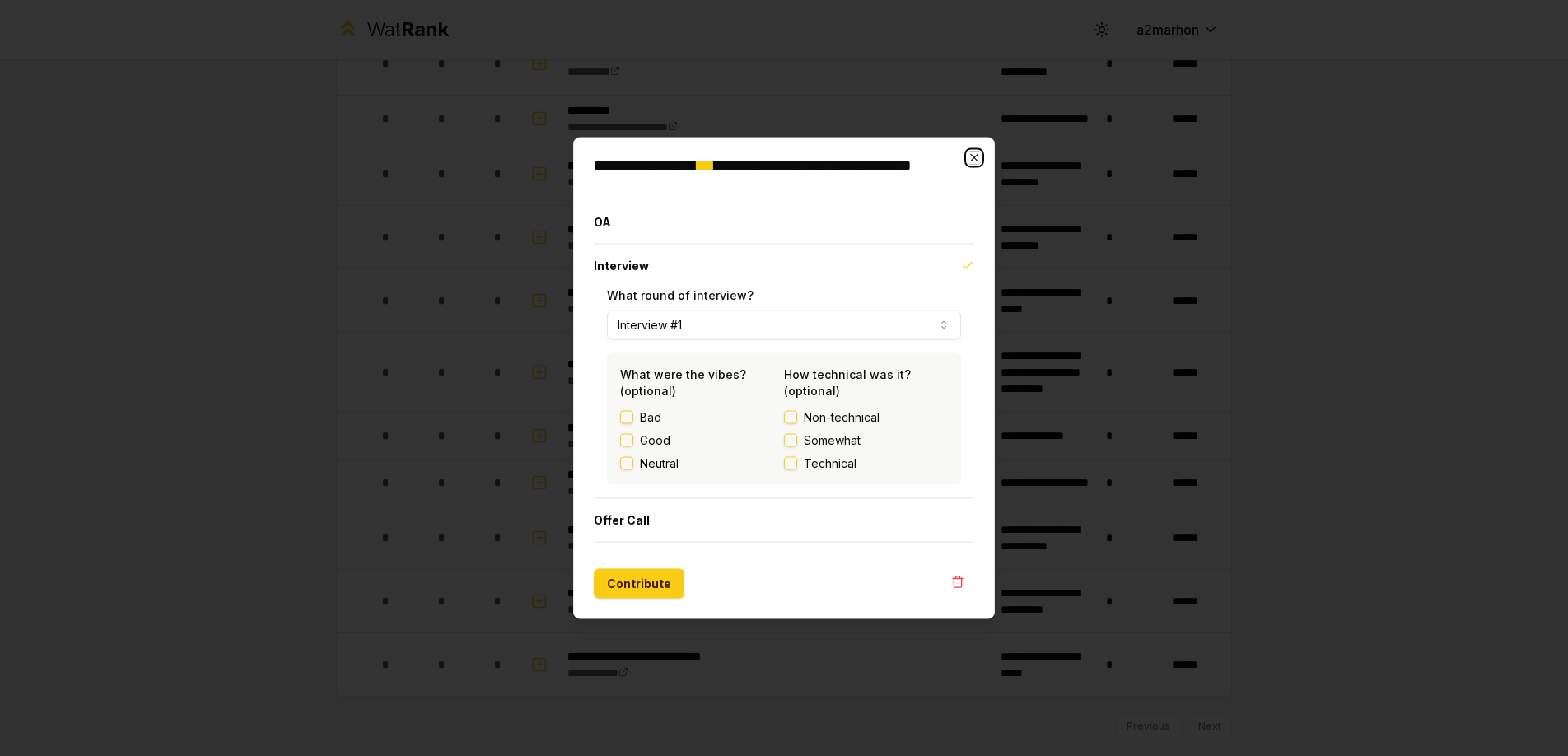
click at [977, 160] on icon "button" at bounding box center [974, 158] width 7 height 7
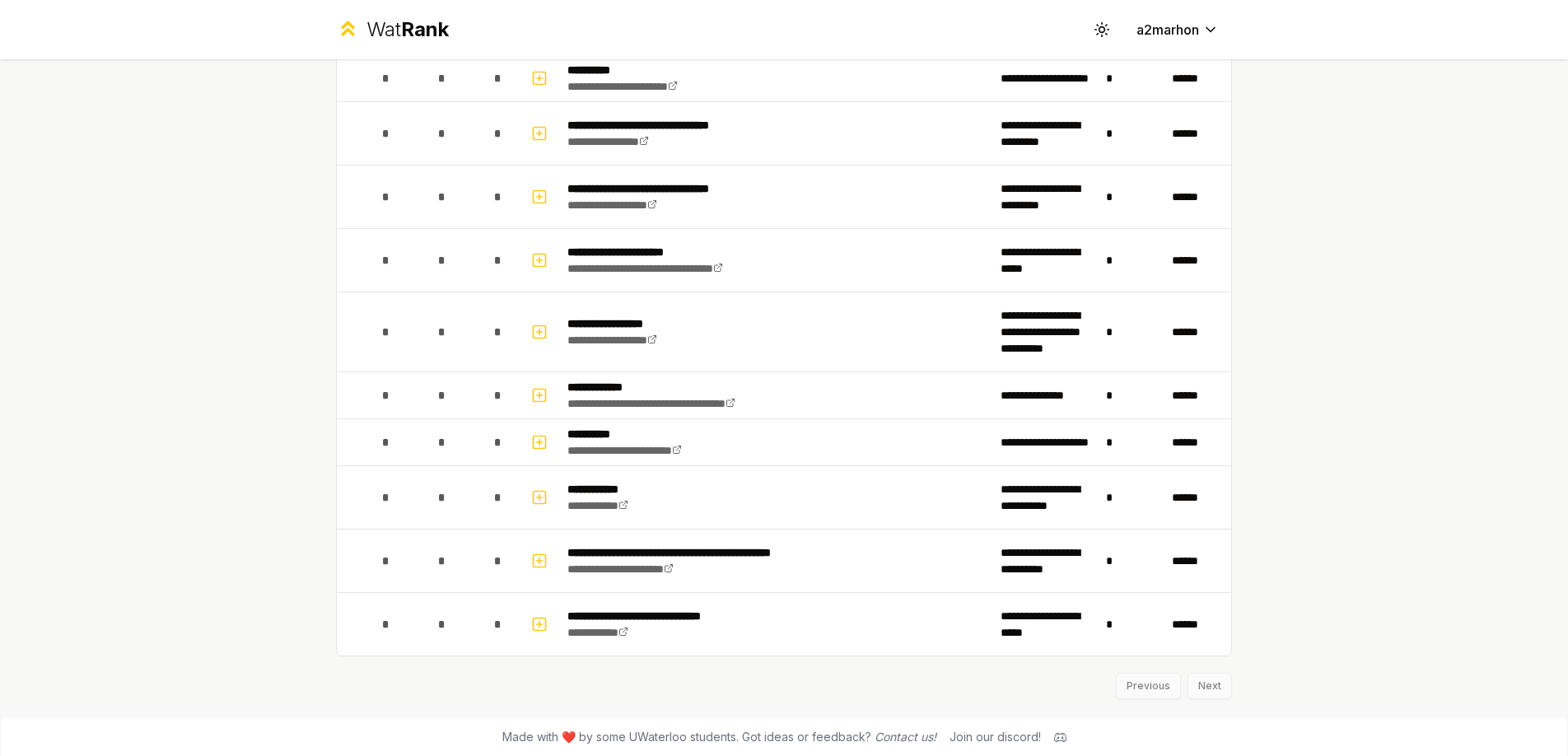
scroll to position [809, 0]
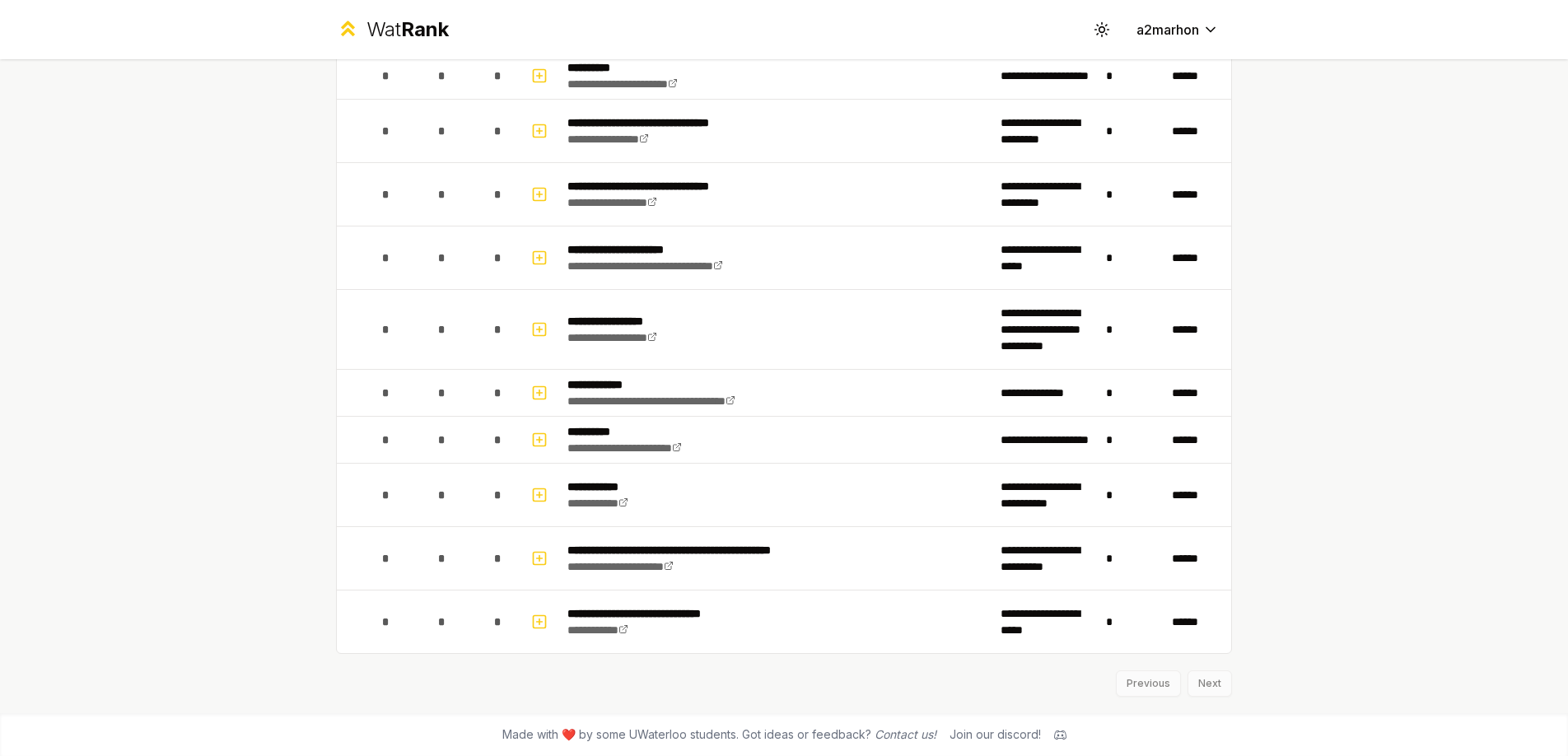
click at [1207, 687] on div "Previous Next" at bounding box center [784, 675] width 896 height 43
click at [1220, 681] on div "Previous Next" at bounding box center [784, 675] width 896 height 43
click at [1177, 688] on div "Previous Next" at bounding box center [784, 675] width 896 height 43
click at [1141, 694] on div "Previous Next" at bounding box center [784, 675] width 896 height 43
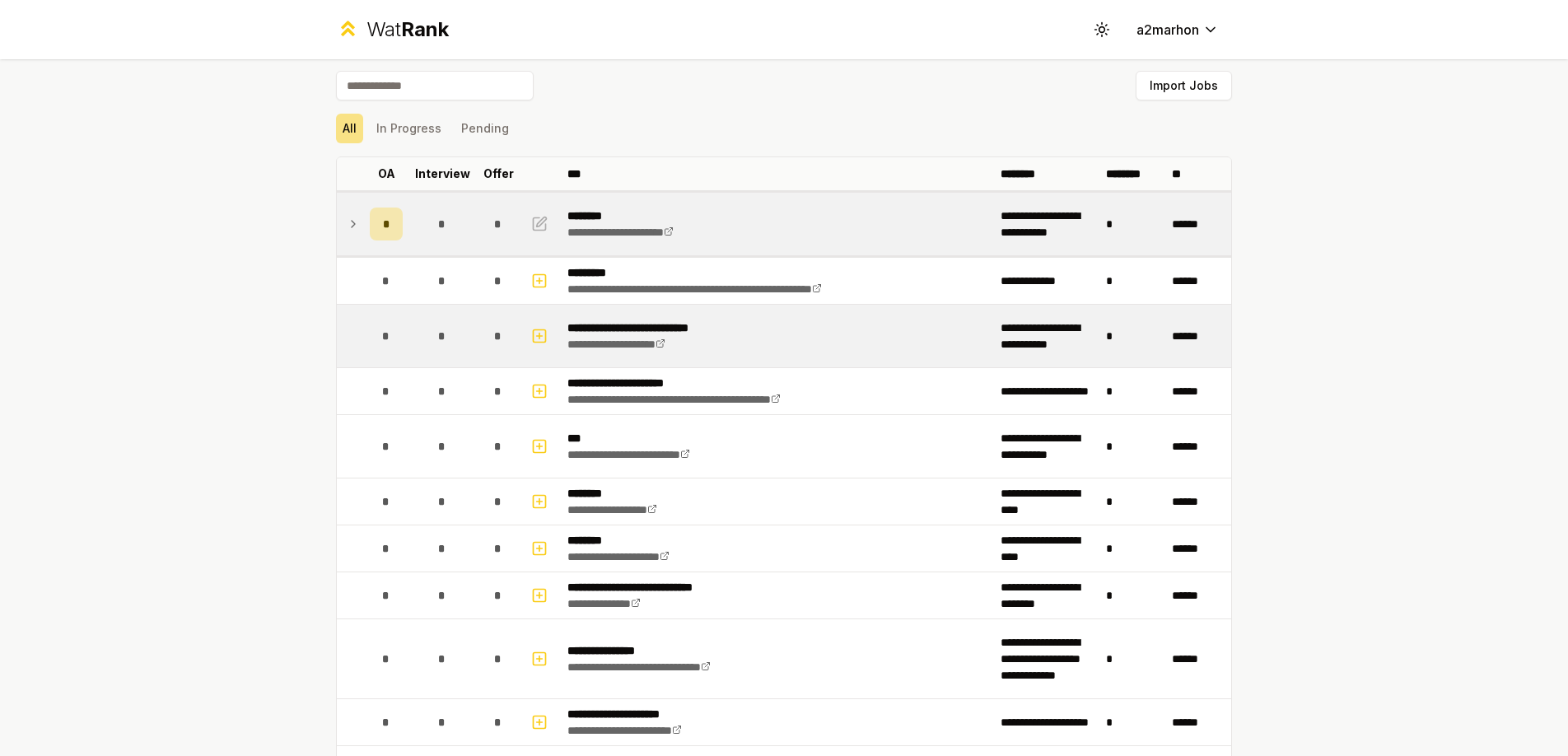
scroll to position [0, 0]
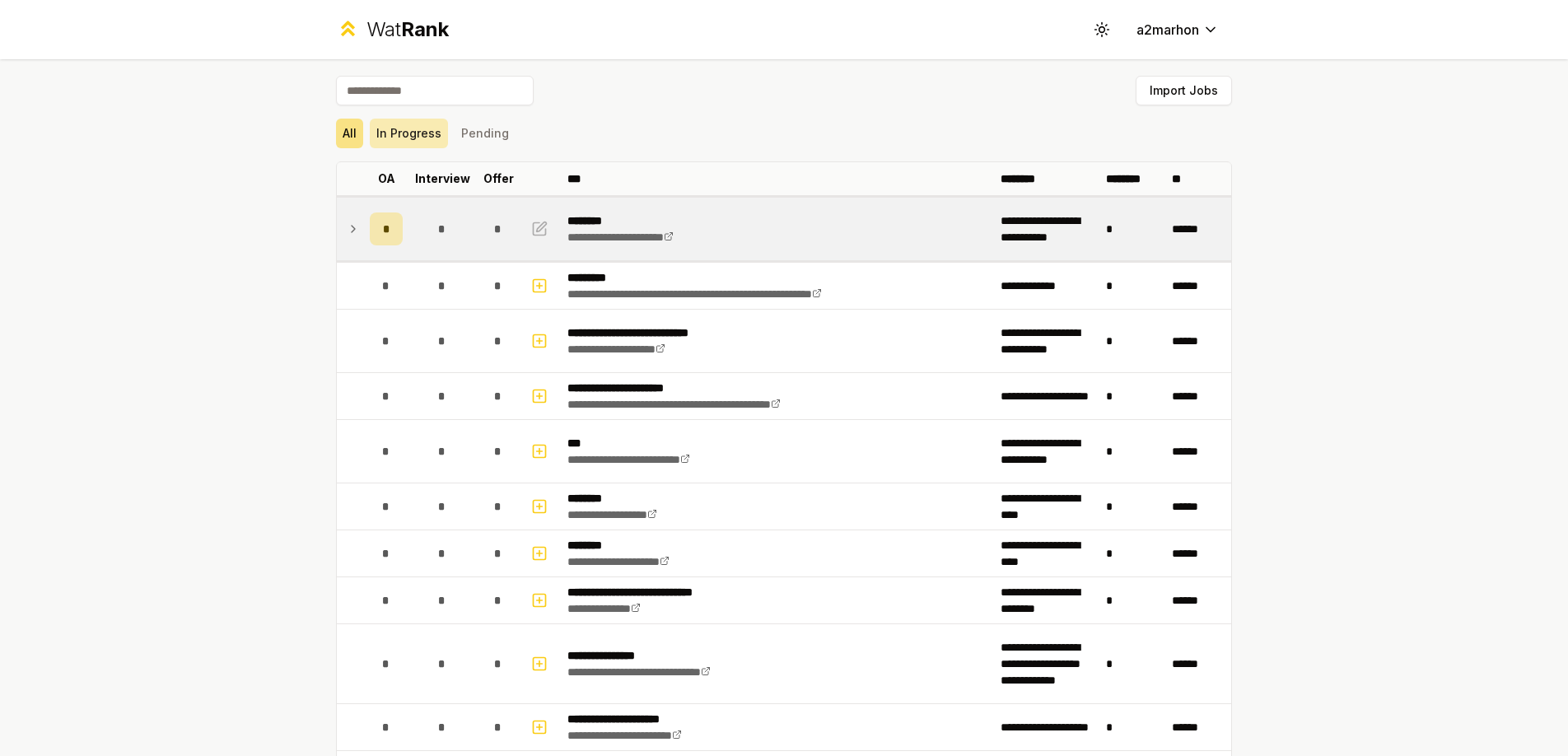
click at [422, 126] on button "In Progress" at bounding box center [408, 133] width 78 height 30
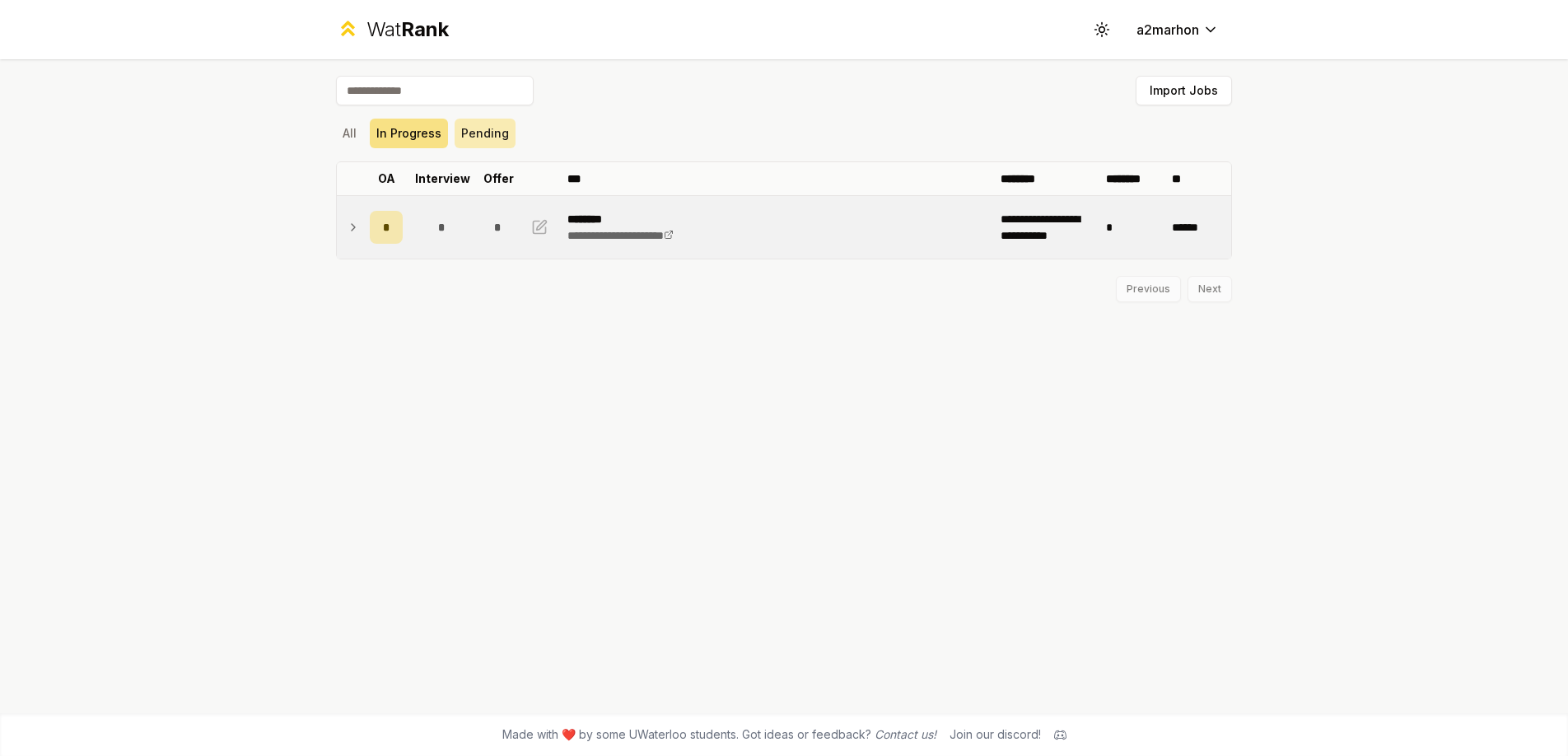
click at [491, 139] on button "Pending" at bounding box center [485, 133] width 61 height 30
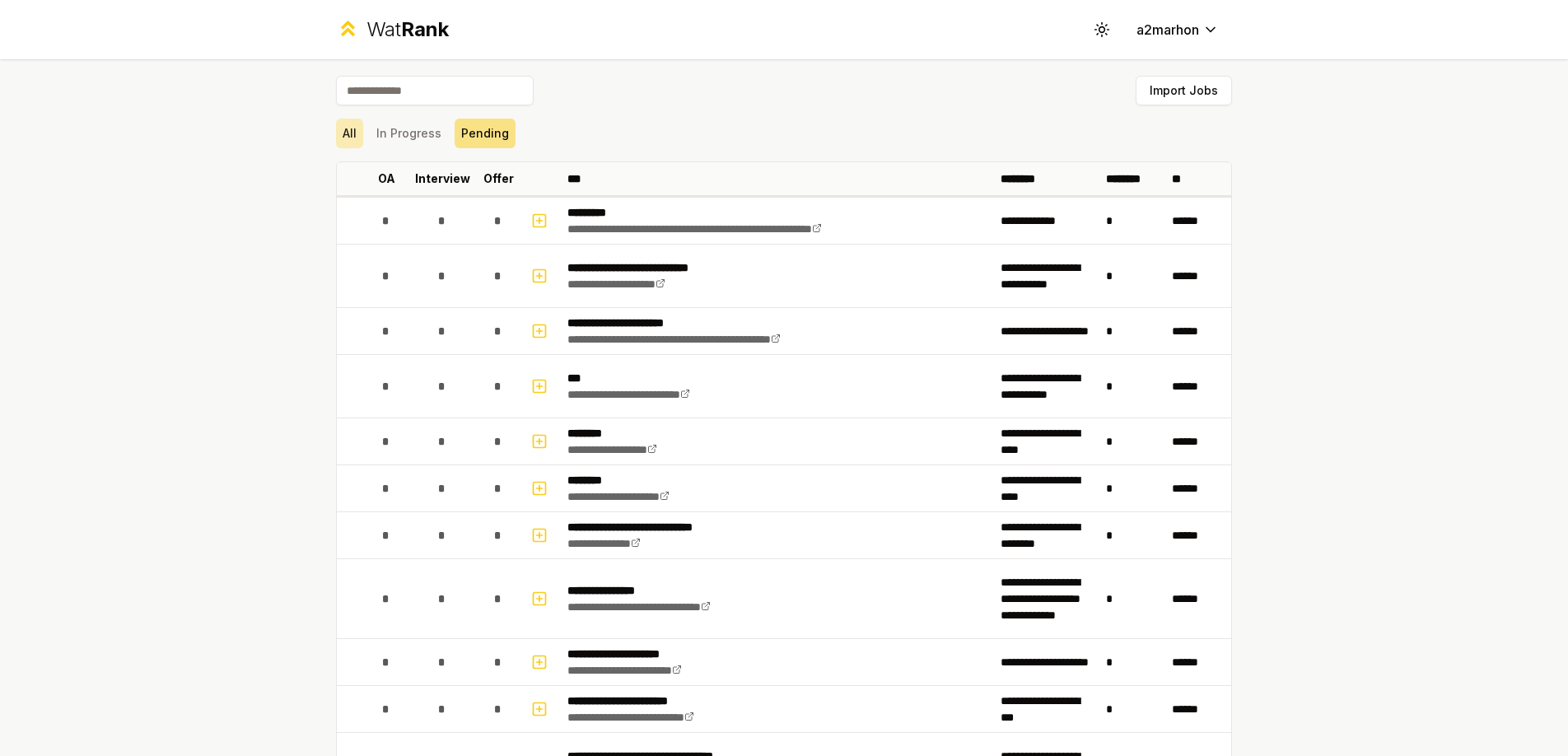
click at [358, 134] on button "All" at bounding box center [349, 133] width 27 height 30
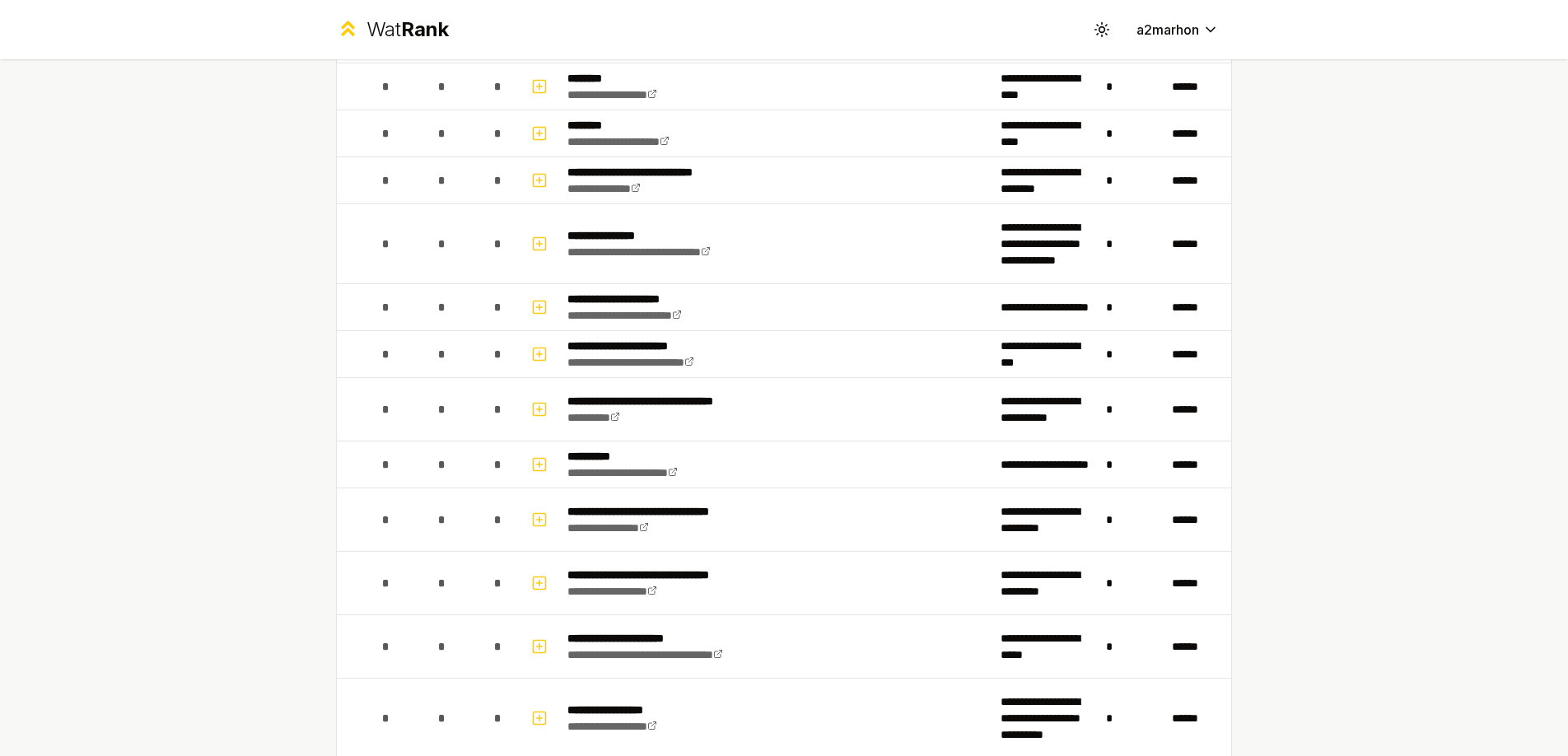
scroll to position [437, 0]
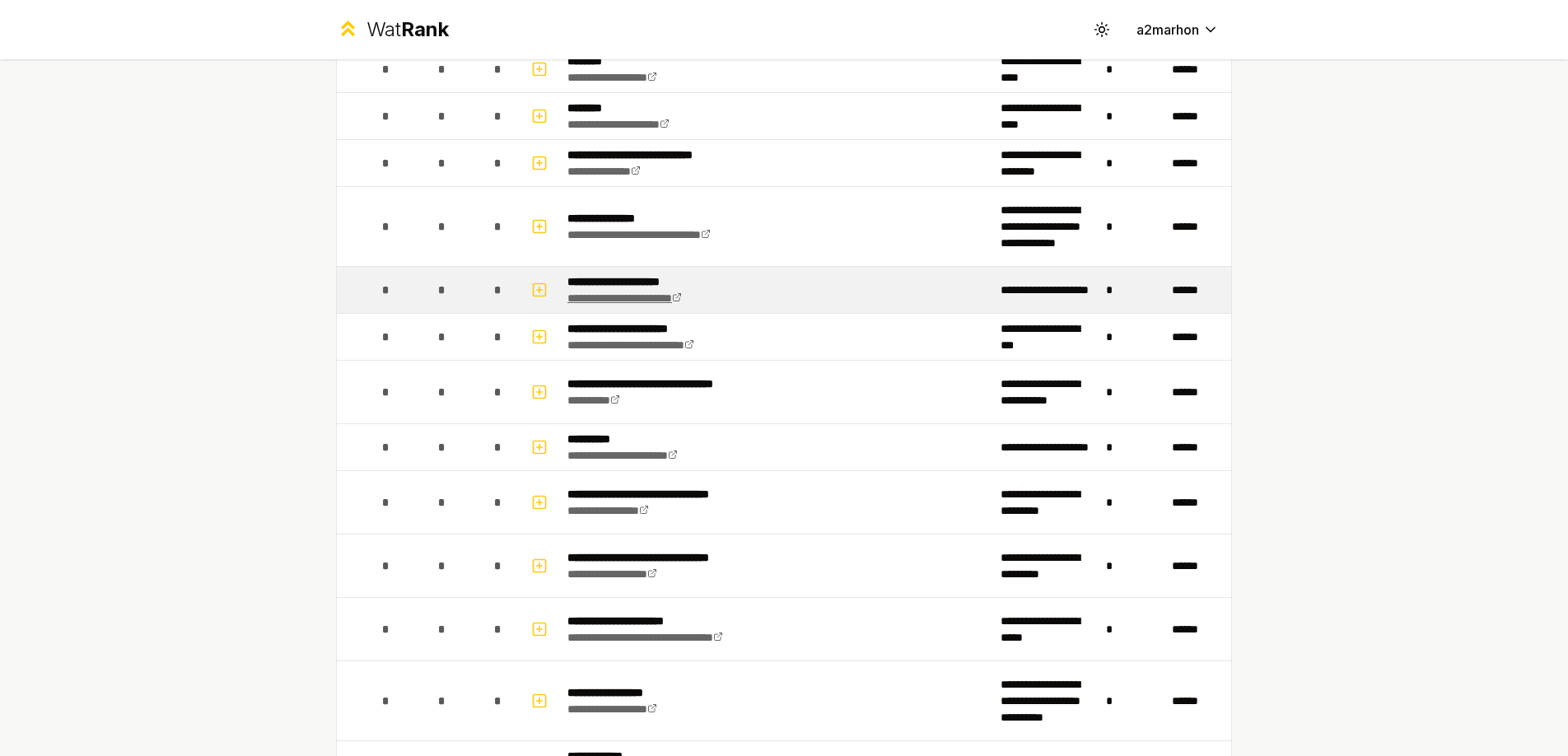
click at [640, 295] on link "**********" at bounding box center [625, 298] width 115 height 11
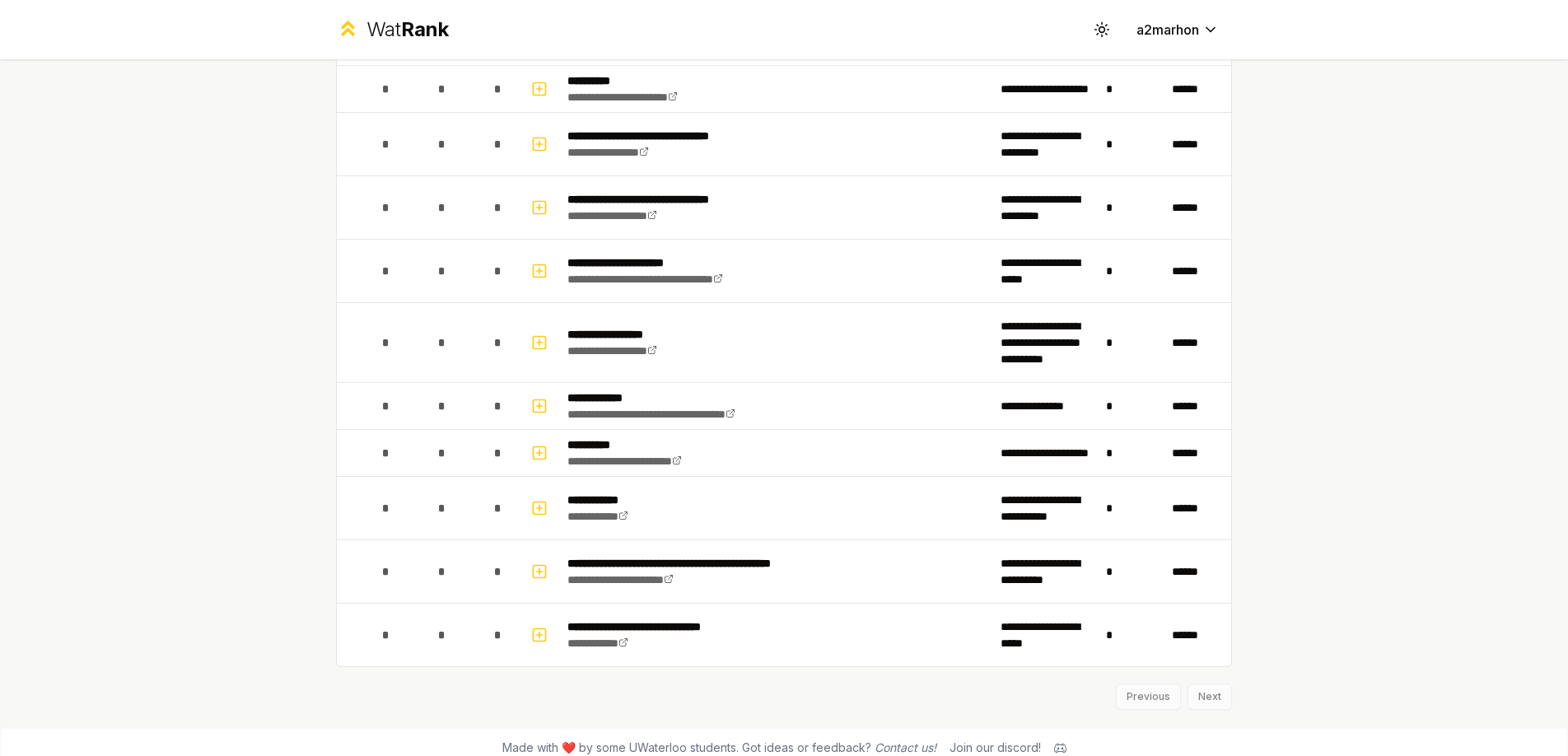
scroll to position [0, 0]
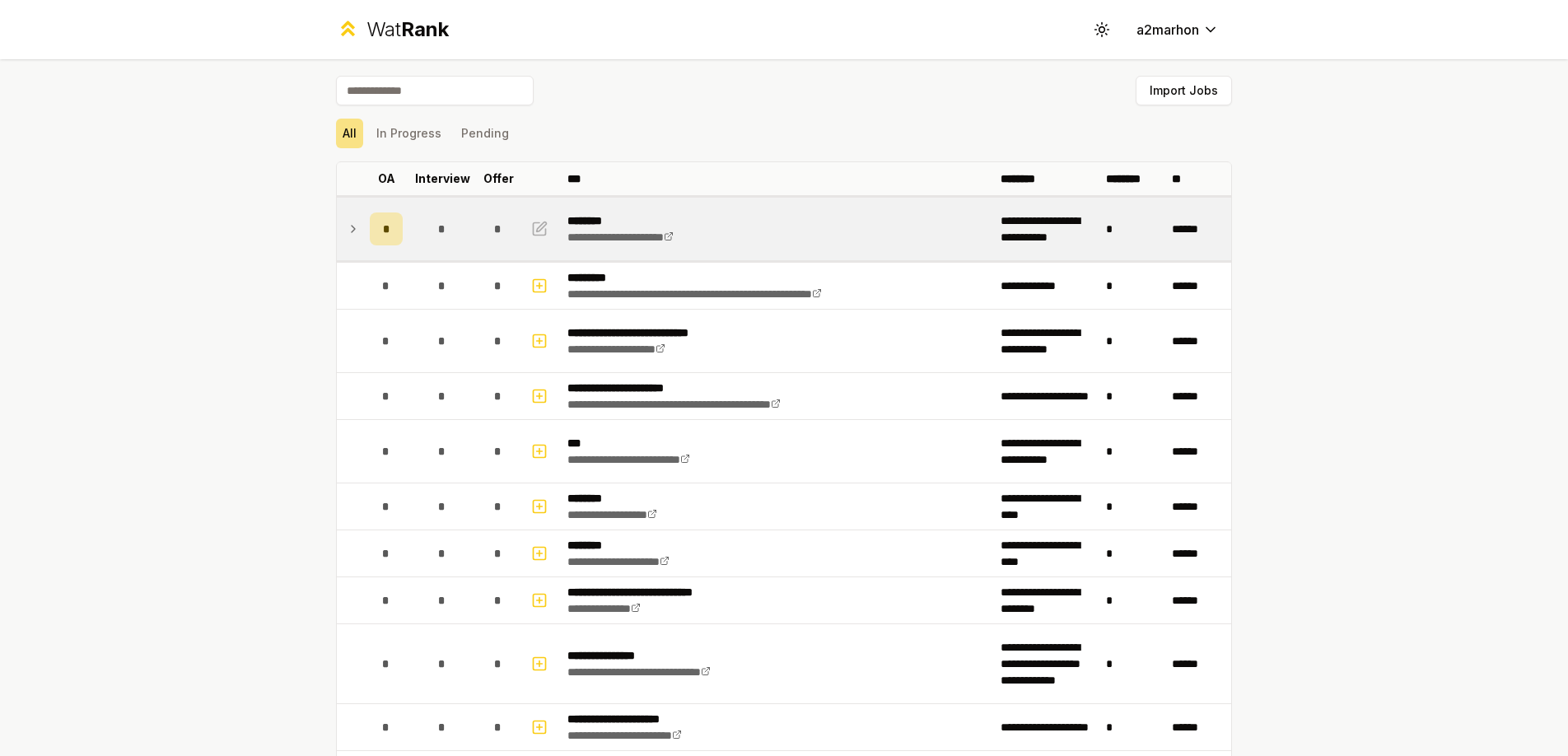
drag, startPoint x: 301, startPoint y: 346, endPoint x: 390, endPoint y: 212, distance: 160.9
click at [301, 346] on div "**********" at bounding box center [784, 378] width 1568 height 756
click at [341, 226] on td at bounding box center [350, 229] width 26 height 63
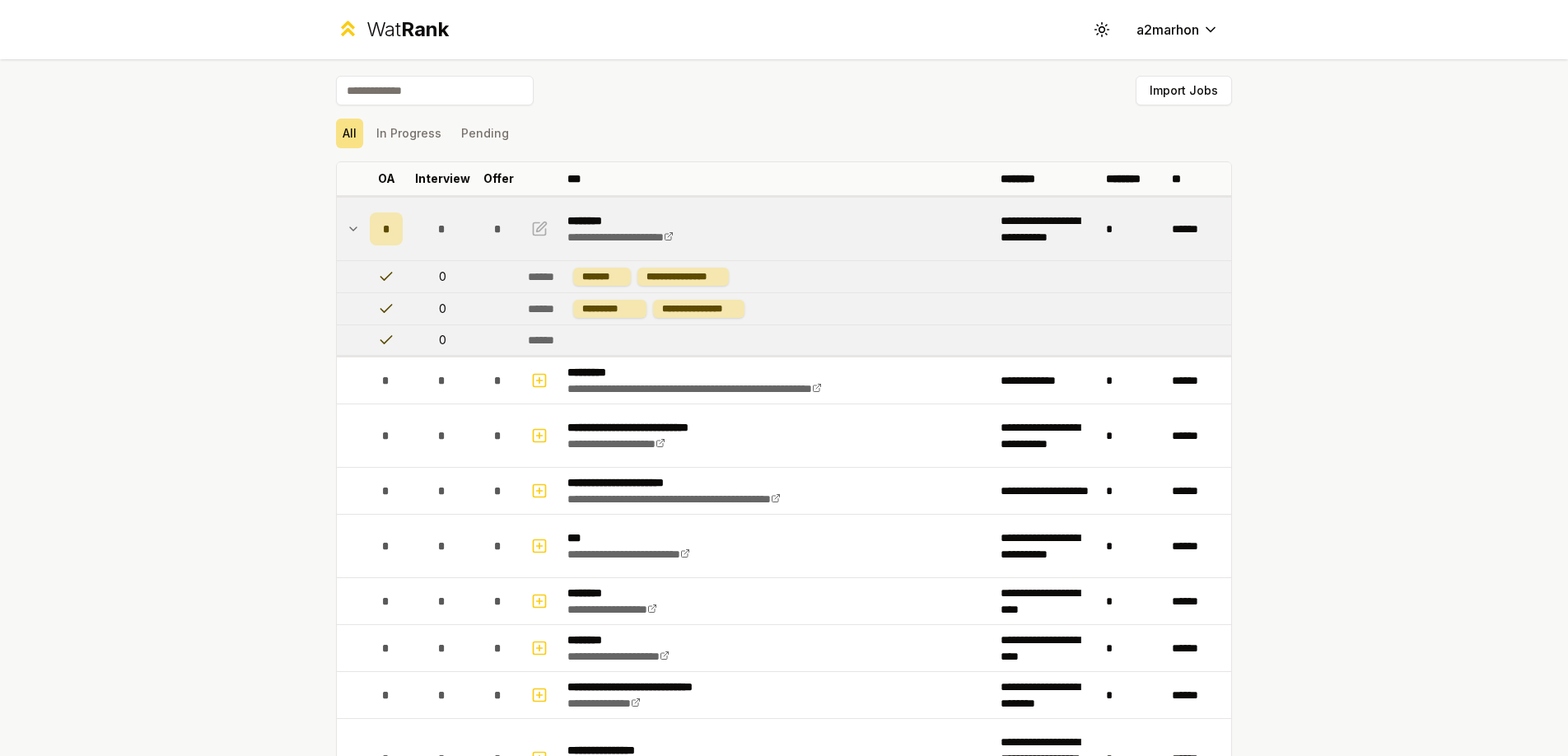
click at [344, 227] on td at bounding box center [350, 229] width 26 height 63
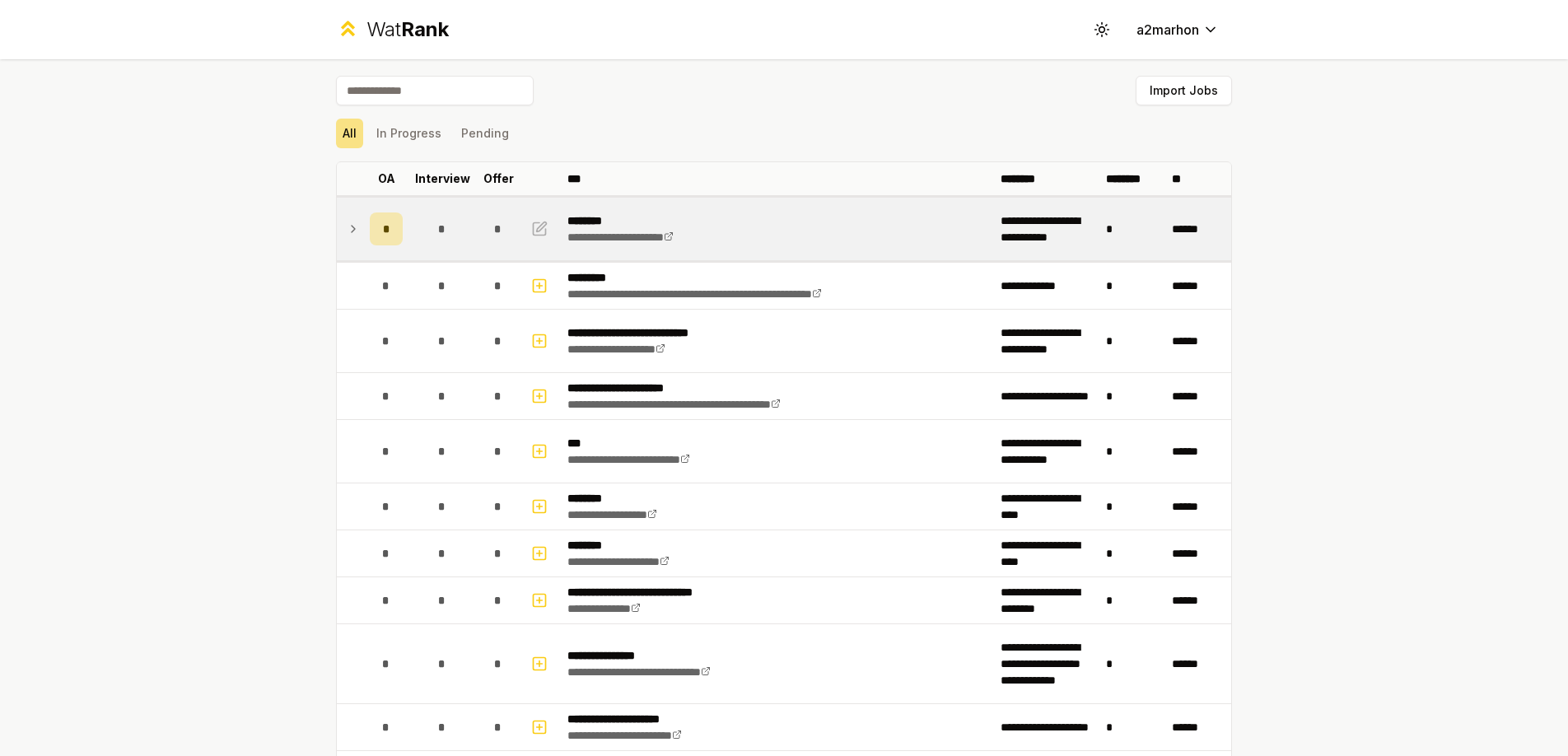
click at [344, 227] on td at bounding box center [350, 229] width 26 height 63
